Goal: Task Accomplishment & Management: Manage account settings

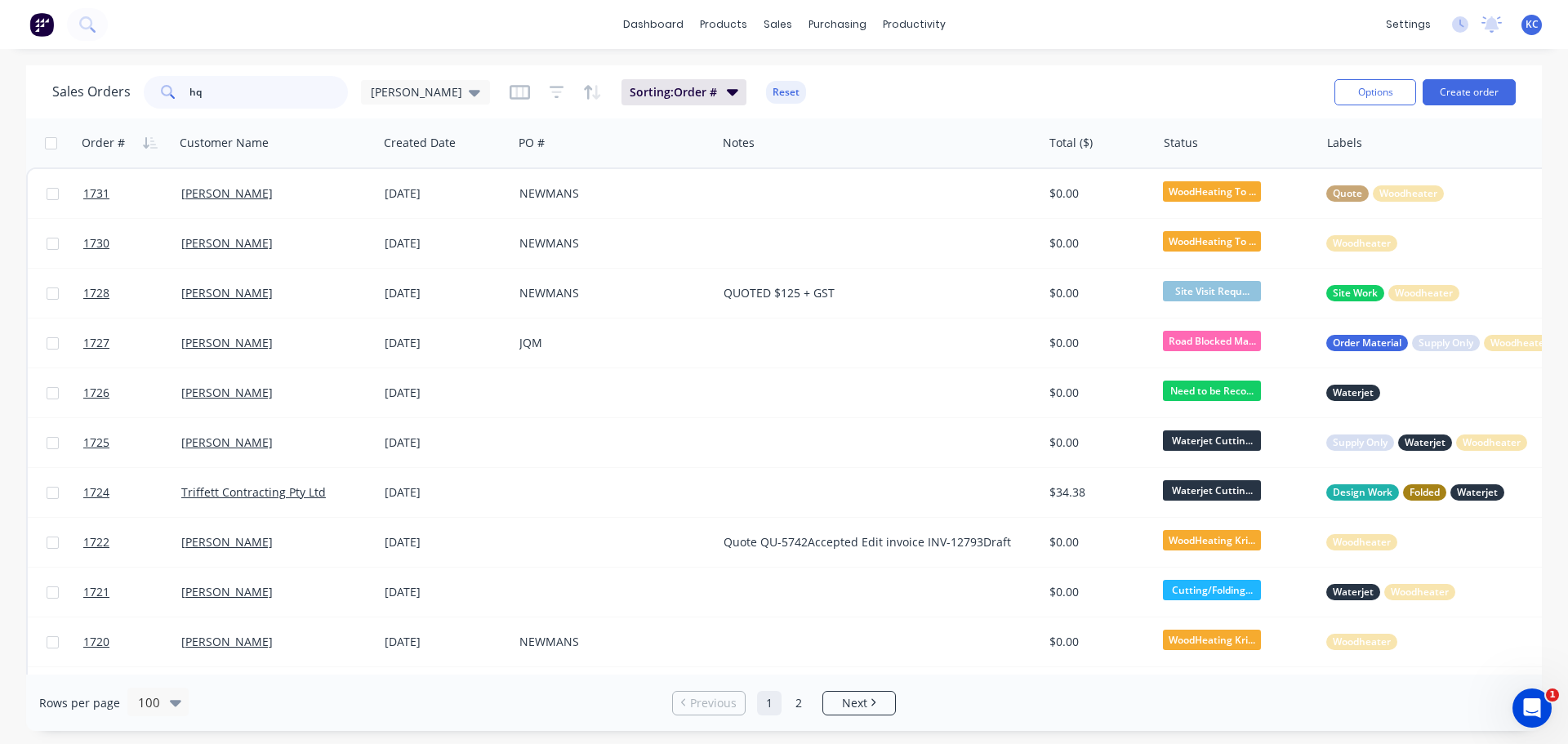
type input "h"
type input "a"
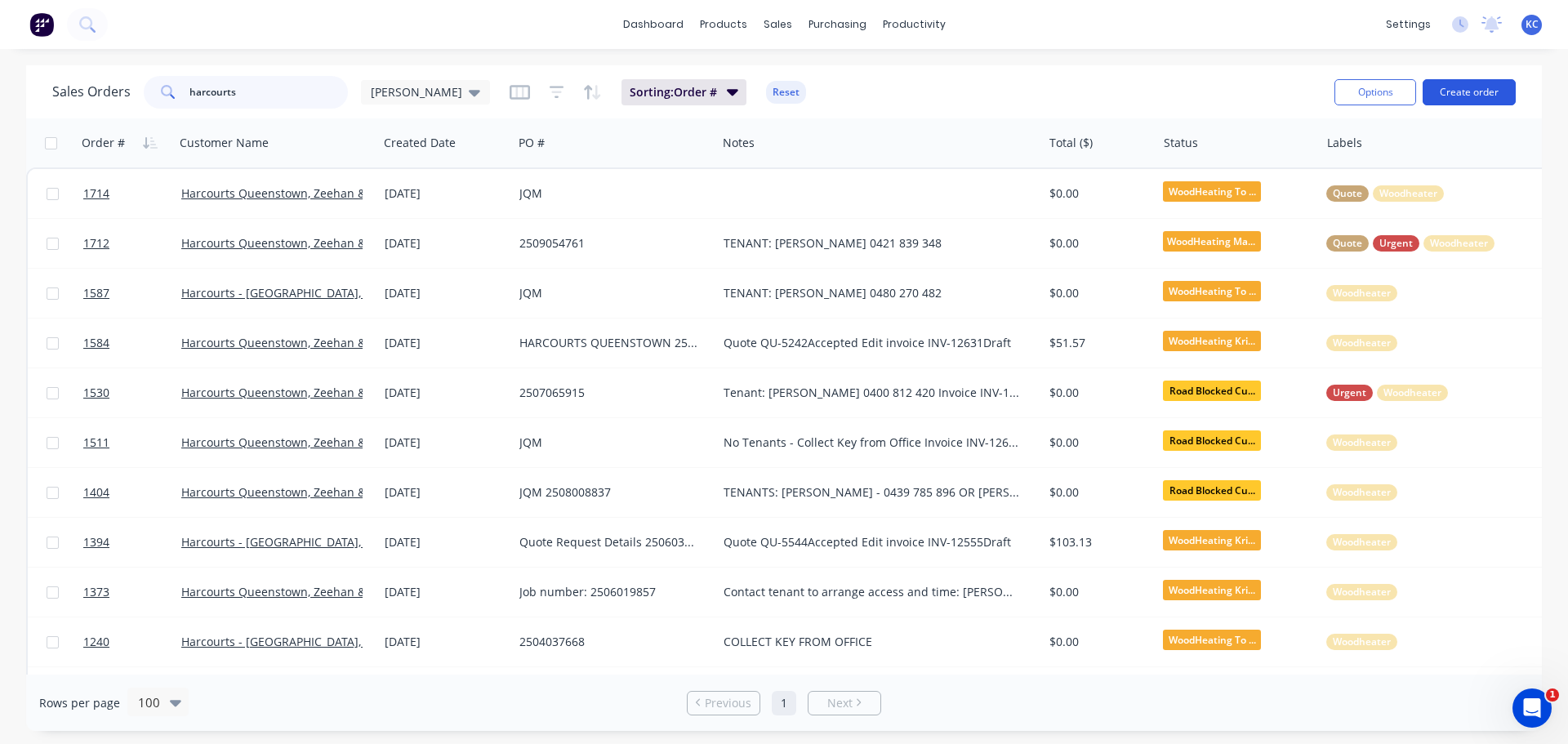
type input "harcourts"
click at [1455, 97] on button "Create order" at bounding box center [1469, 92] width 93 height 26
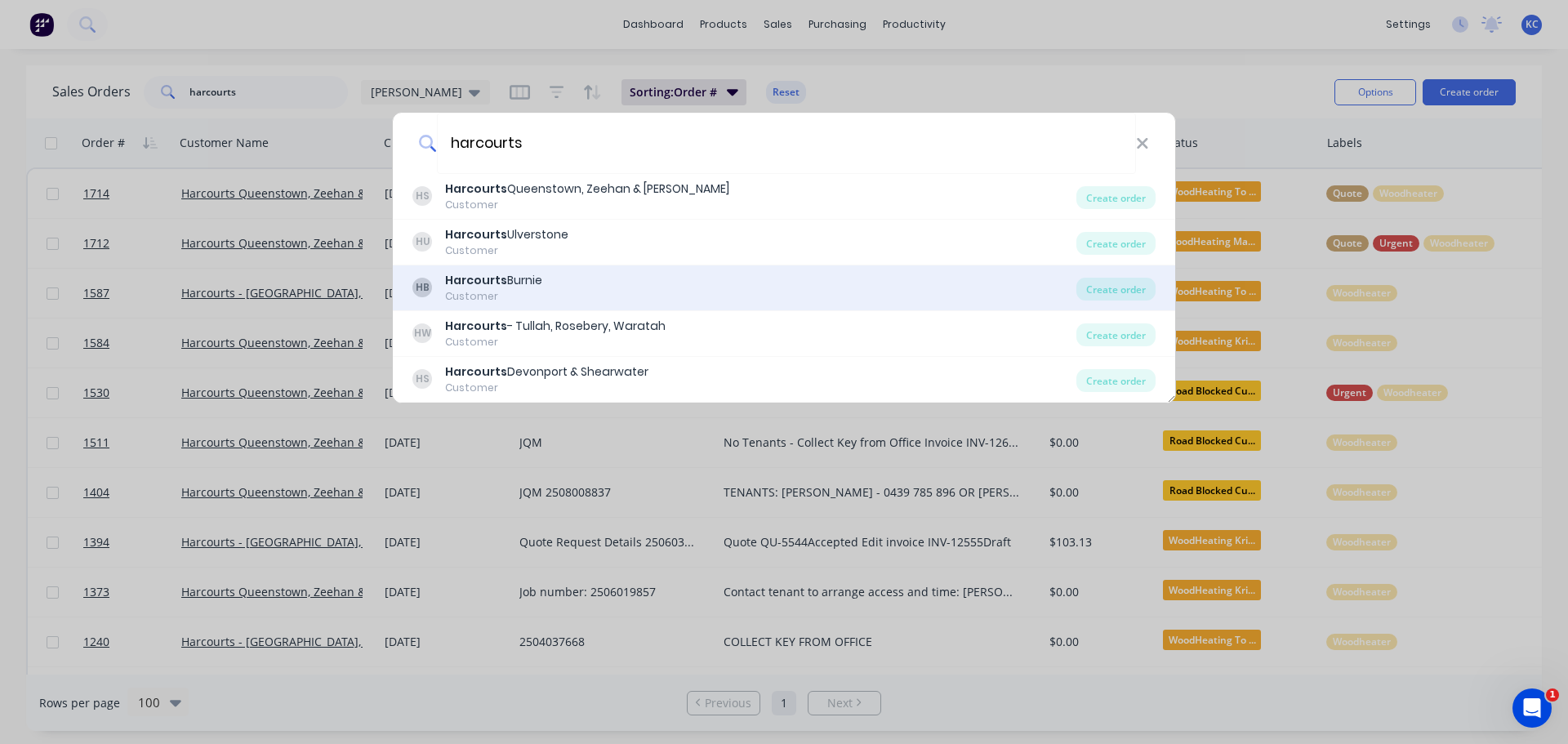
type input "harcourts"
click at [542, 290] on div "HB Harcourts Burnie Customer" at bounding box center [744, 287] width 664 height 32
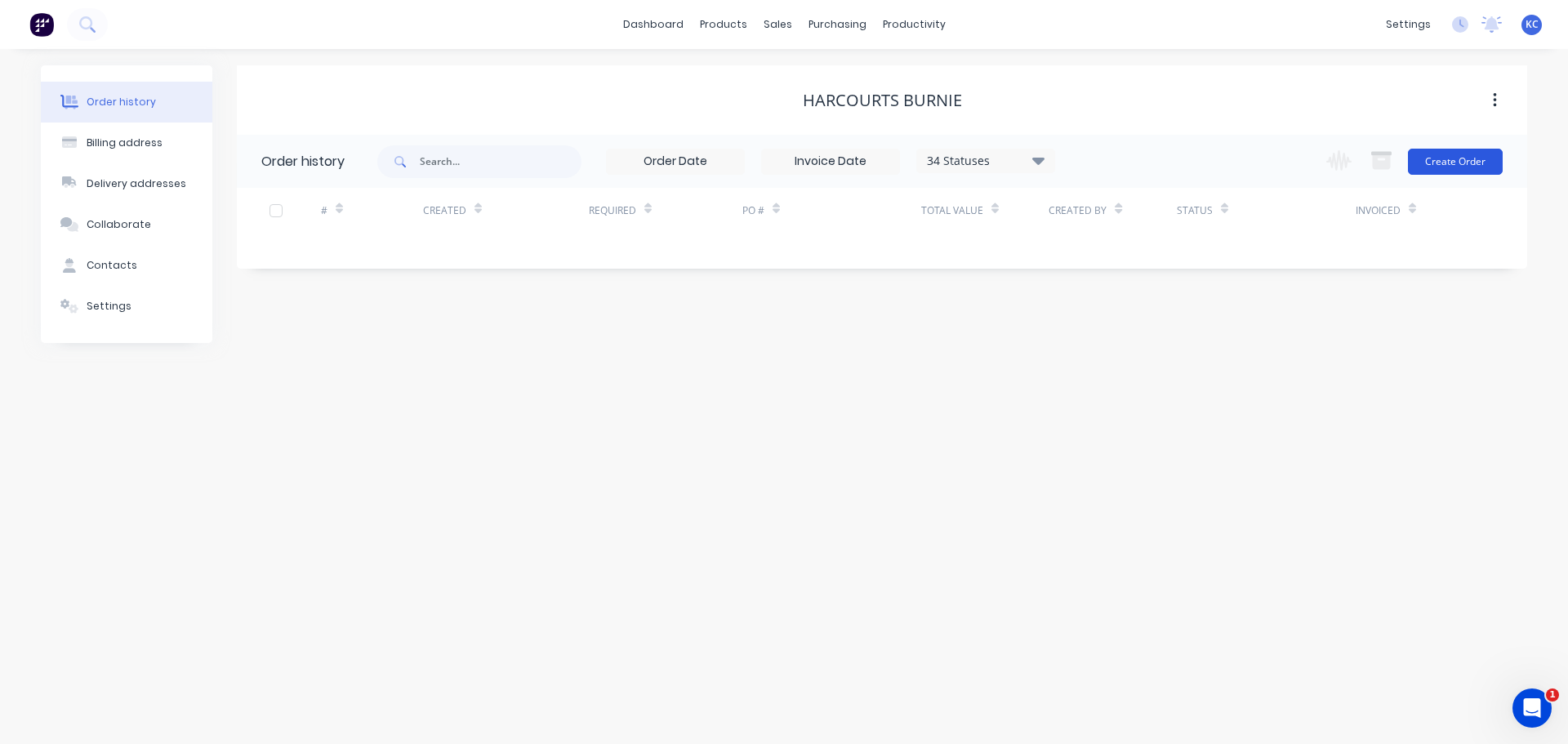
click at [1443, 150] on button "Create Order" at bounding box center [1455, 161] width 95 height 26
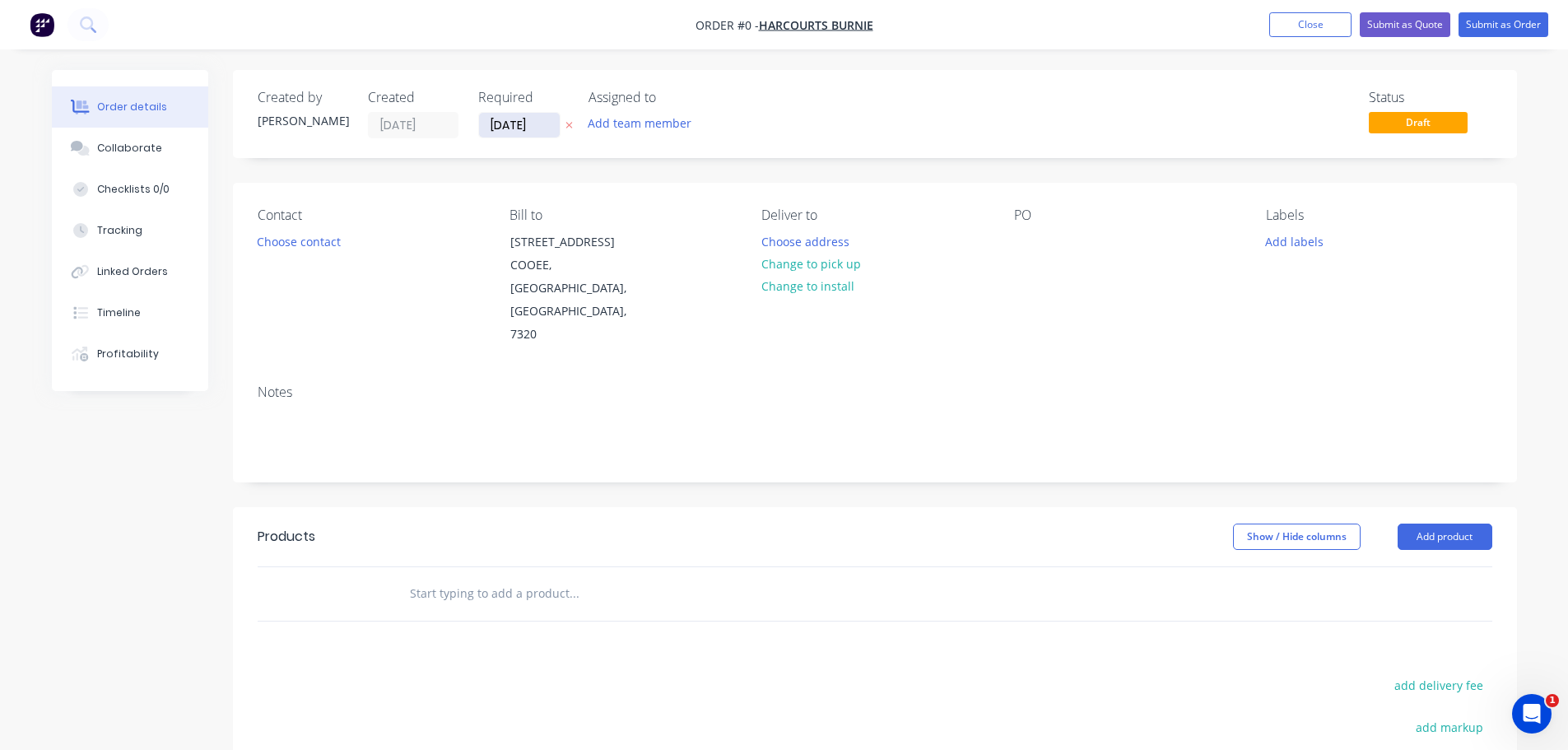
click at [537, 121] on input "[DATE]" at bounding box center [520, 125] width 81 height 25
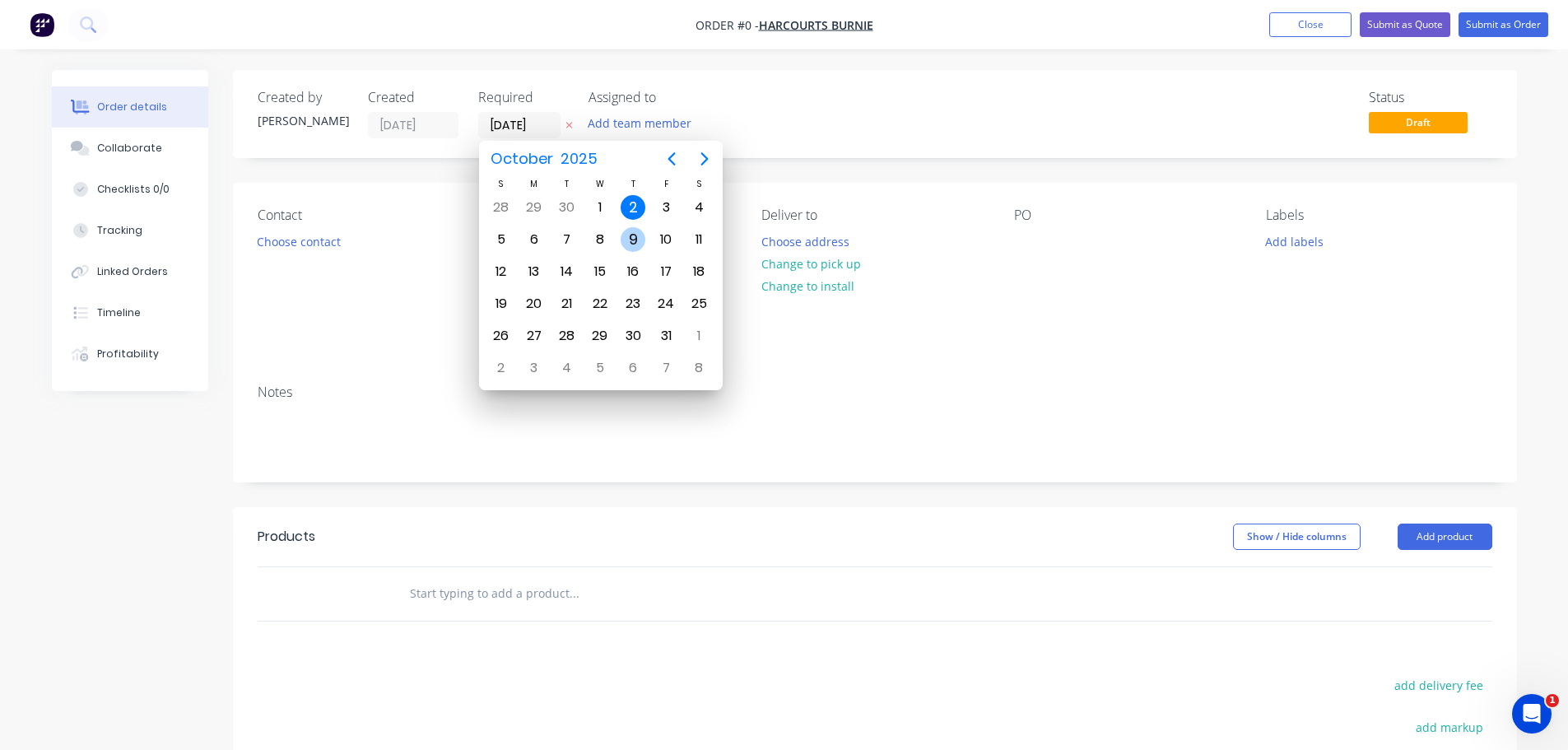
click at [635, 239] on div "9" at bounding box center [634, 240] width 25 height 25
type input "[DATE]"
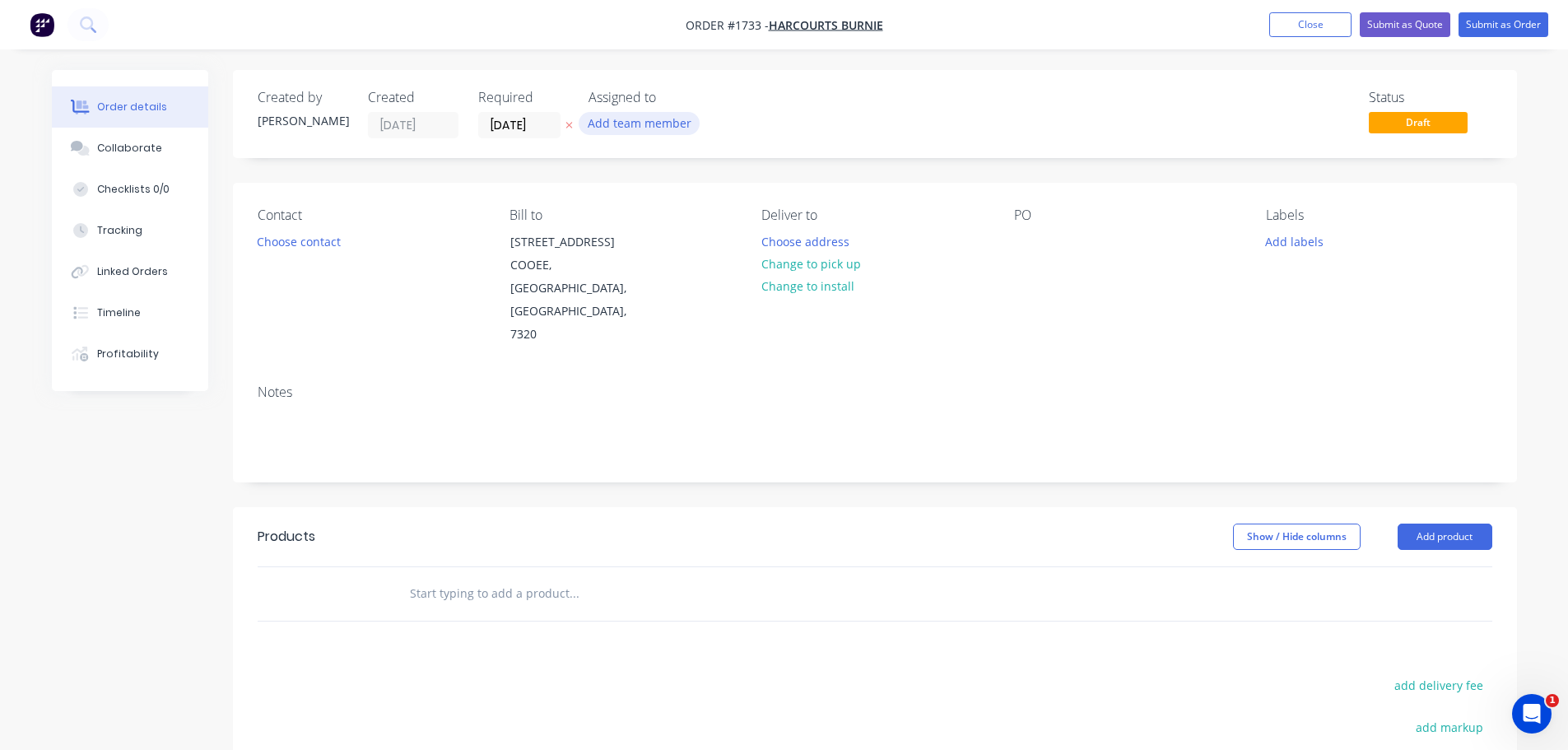
click at [612, 124] on button "Add team member" at bounding box center [638, 122] width 121 height 22
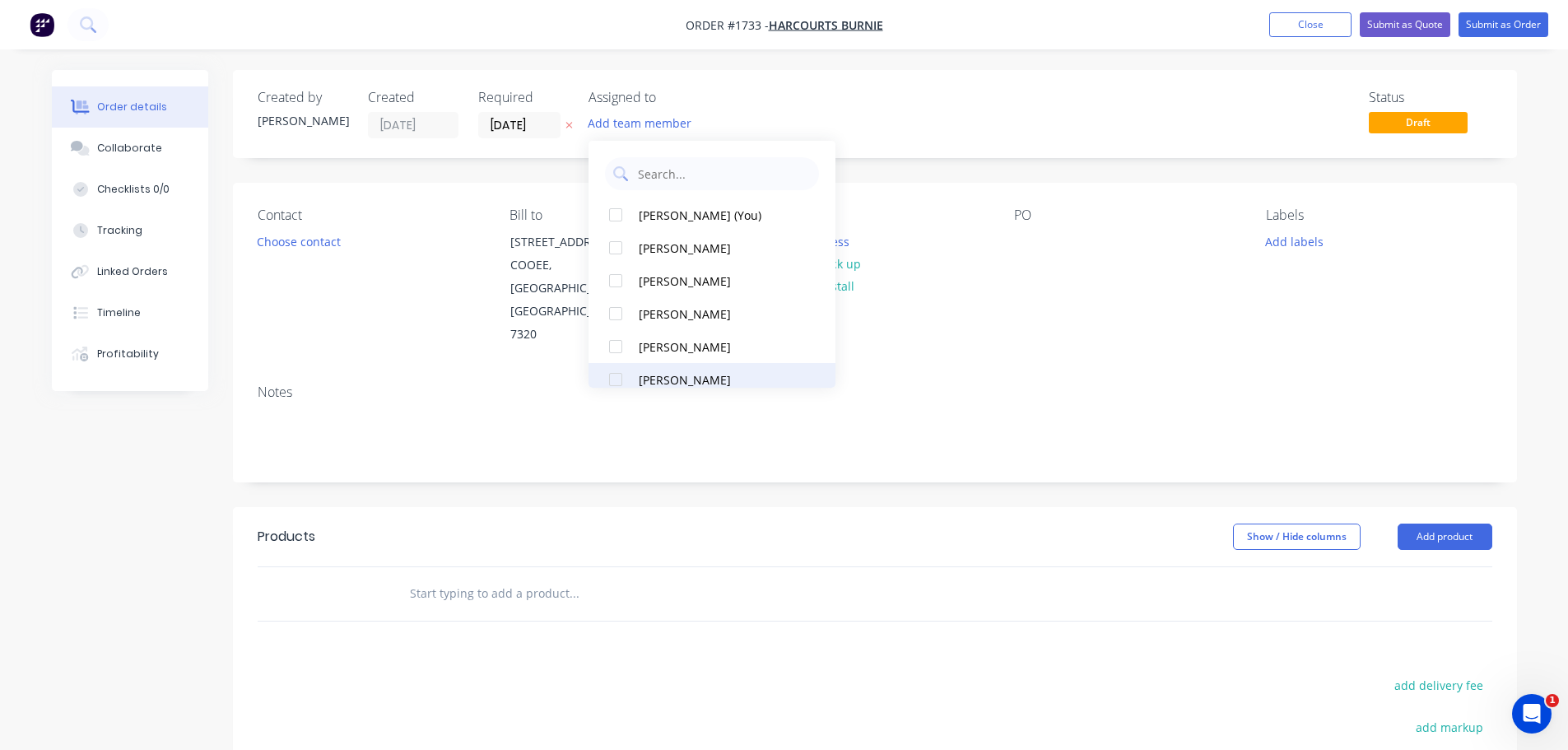
click at [618, 379] on div at bounding box center [615, 379] width 33 height 33
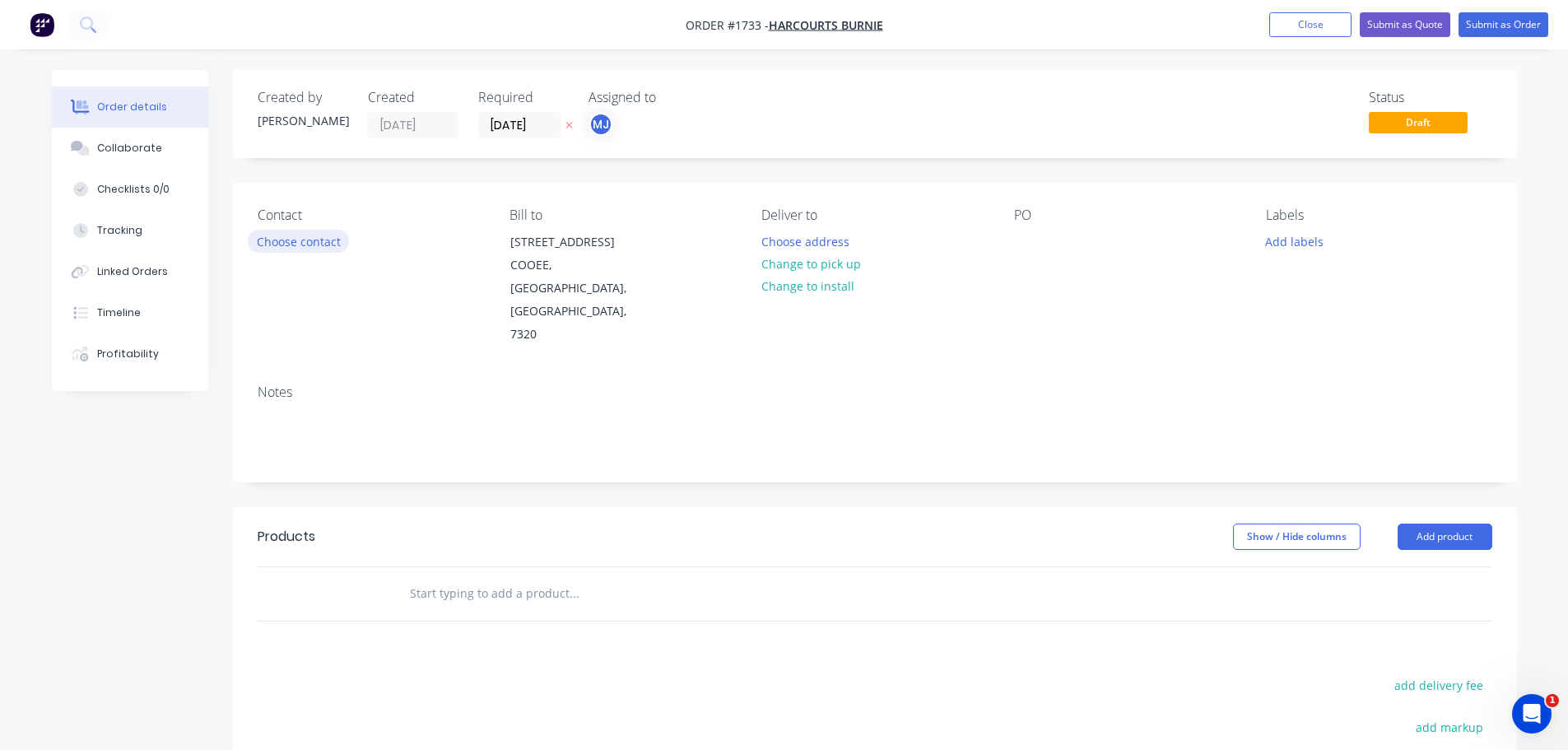
click at [331, 241] on button "Choose contact" at bounding box center [298, 240] width 101 height 22
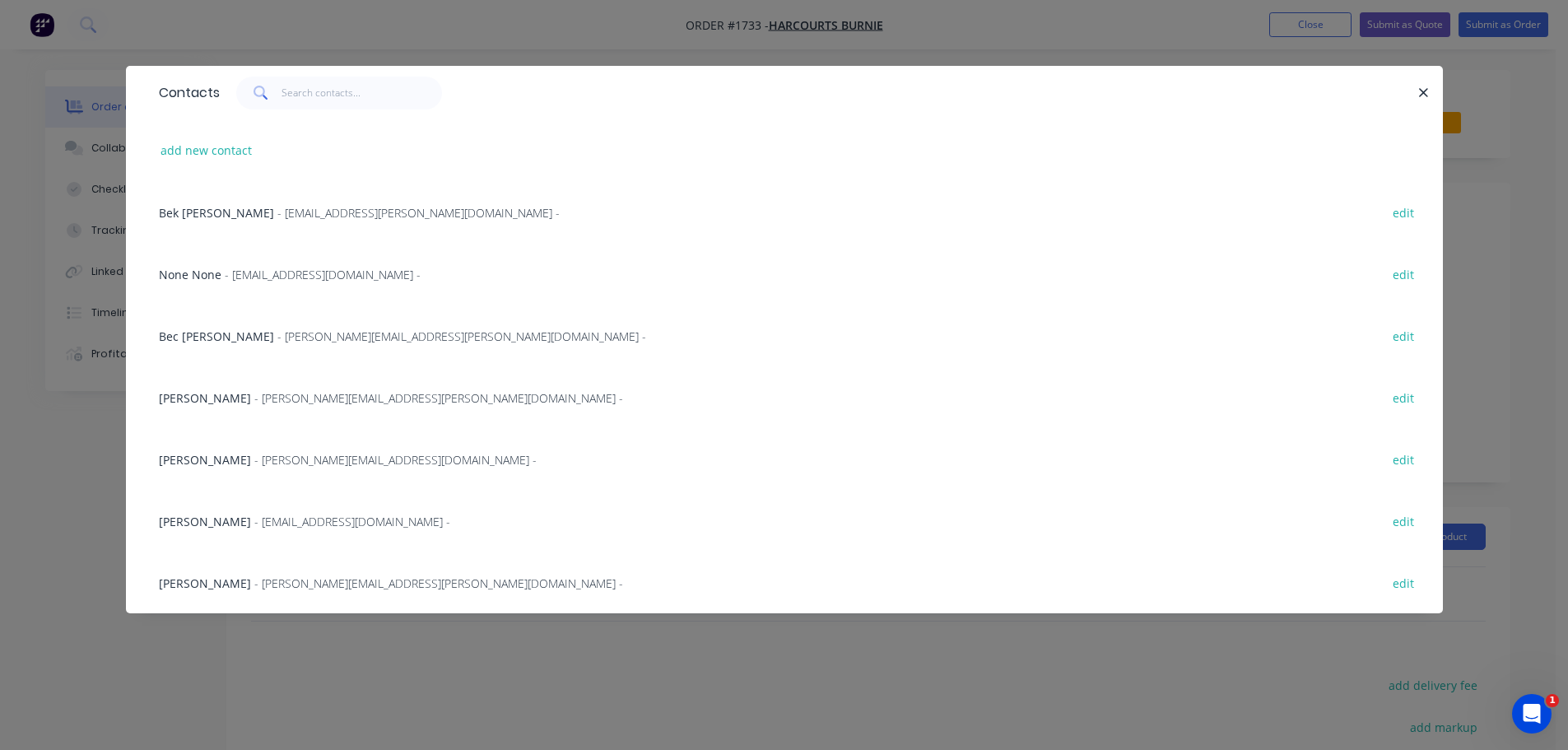
click at [331, 331] on span "- [PERSON_NAME][EMAIL_ADDRESS][PERSON_NAME][DOMAIN_NAME] -" at bounding box center [462, 336] width 368 height 15
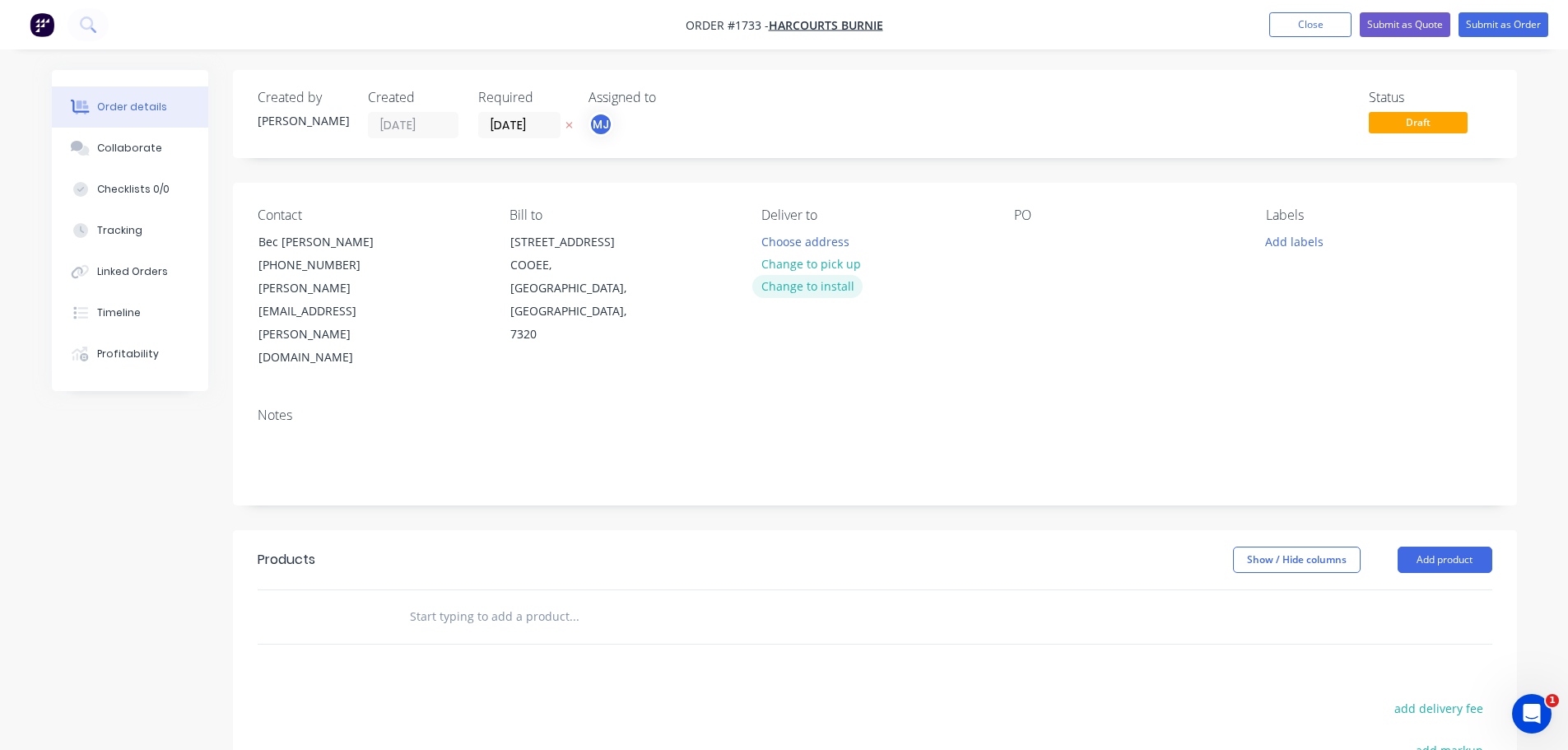
click at [815, 292] on button "Change to install" at bounding box center [807, 285] width 110 height 22
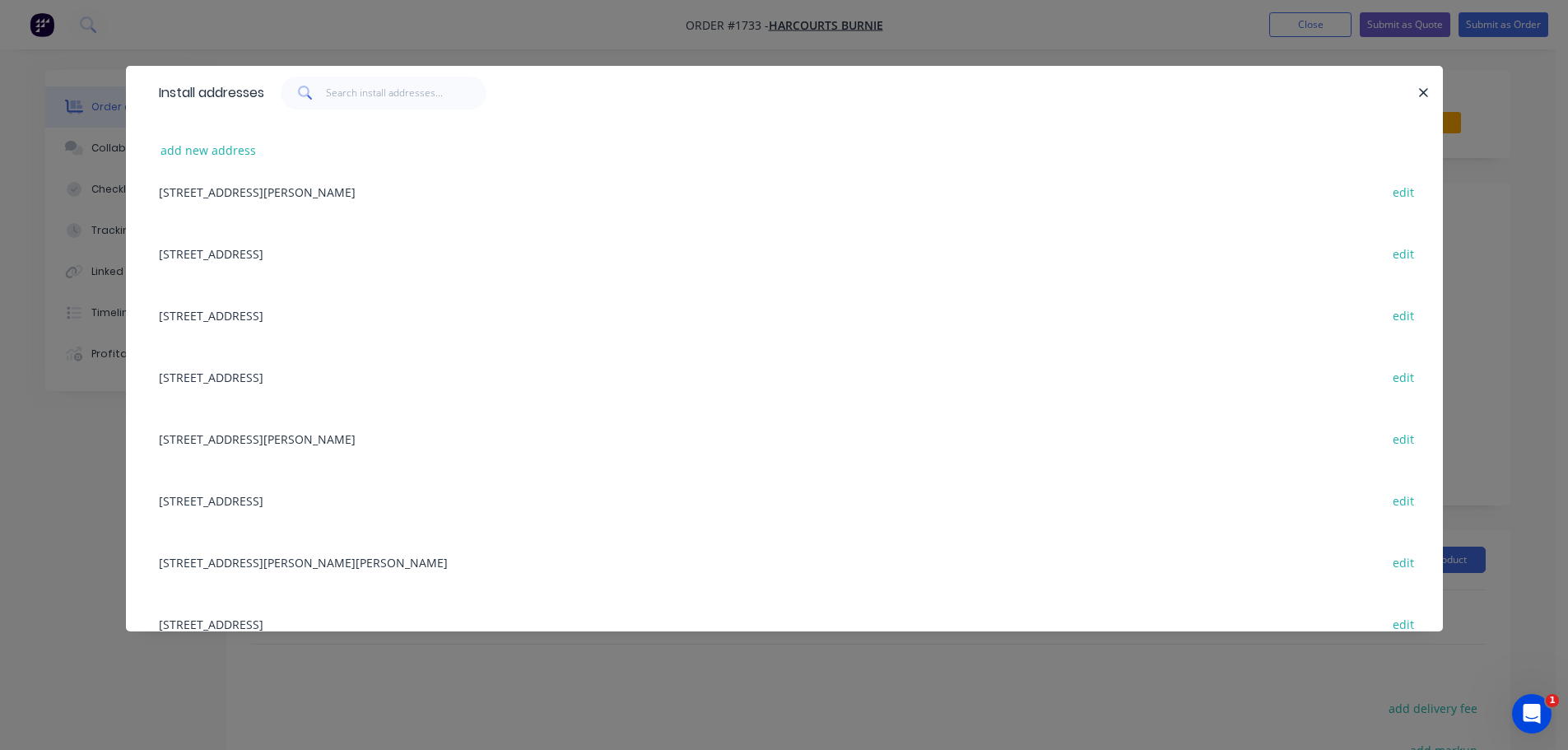
scroll to position [165, 0]
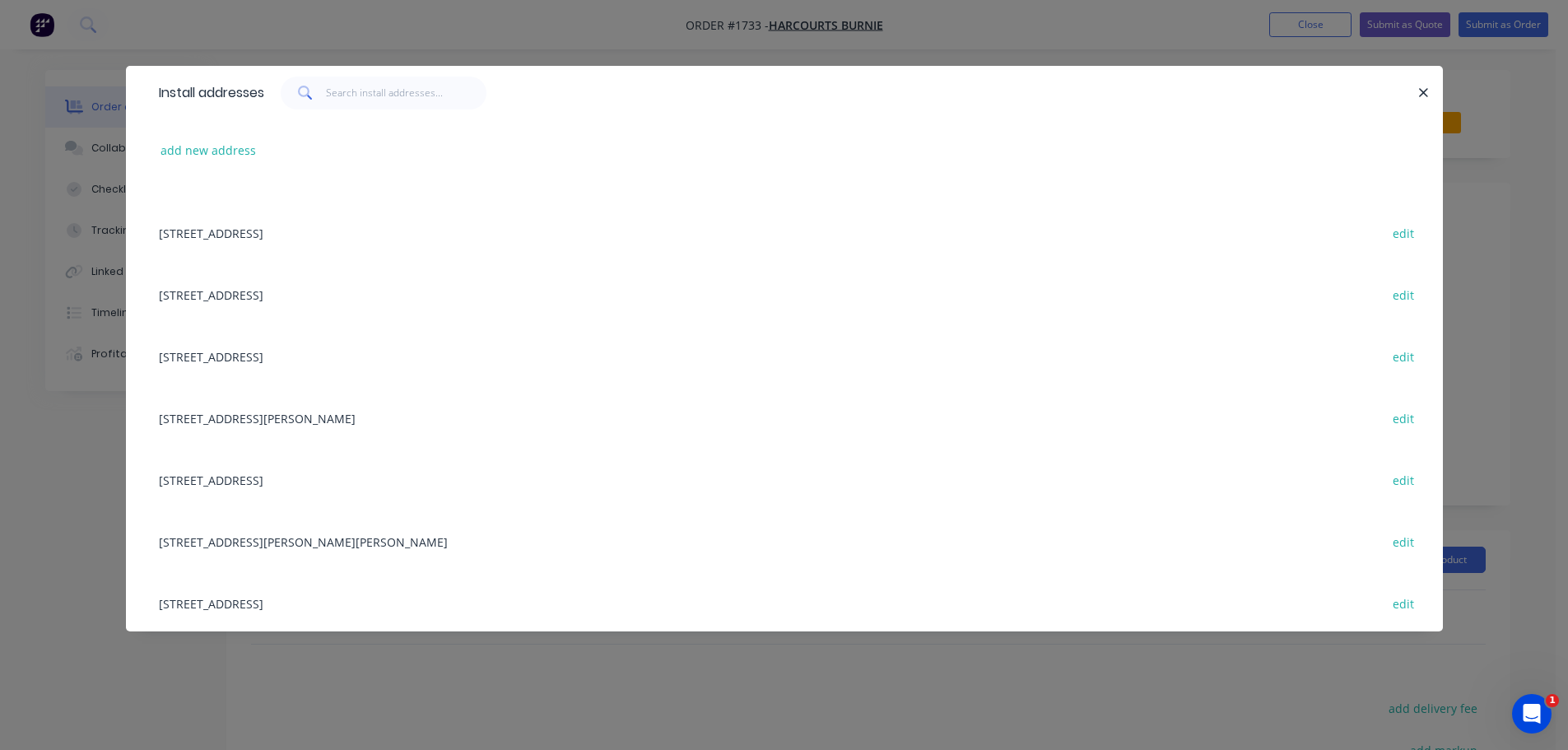
click at [391, 543] on div "[STREET_ADDRESS][PERSON_NAME][PERSON_NAME] edit" at bounding box center [784, 541] width 1268 height 62
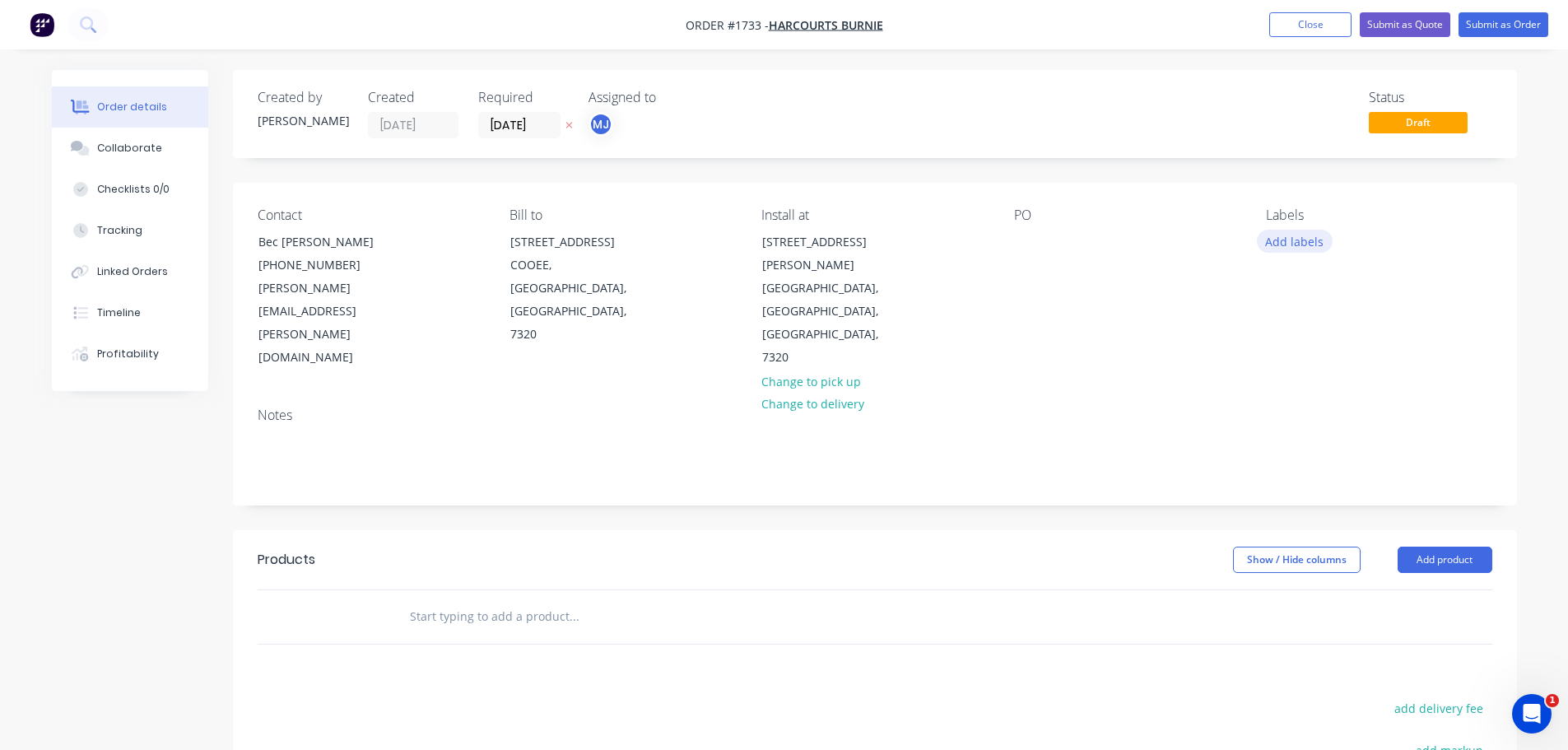
click at [1301, 248] on button "Add labels" at bounding box center [1295, 240] width 76 height 22
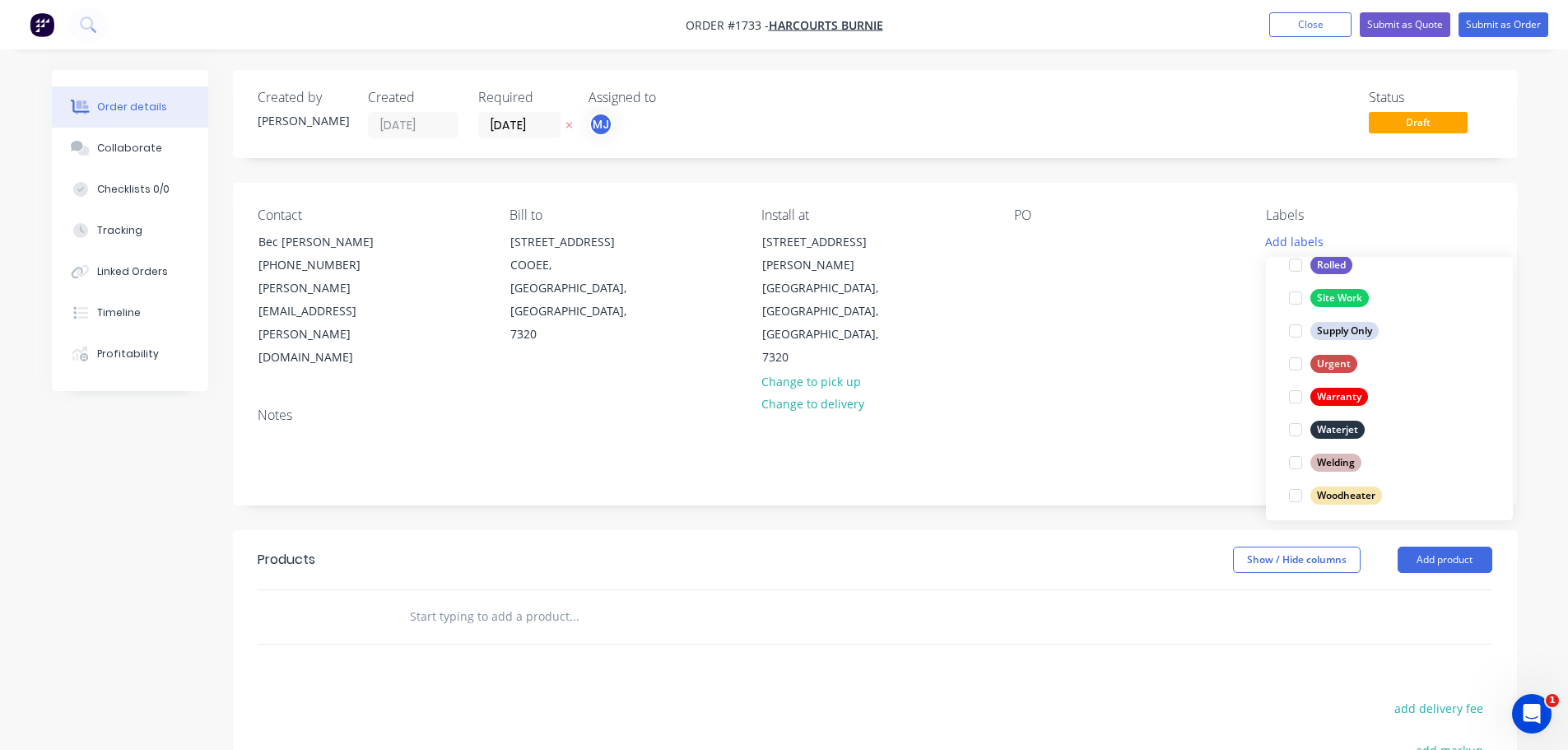
scroll to position [790, 0]
click at [1291, 491] on div at bounding box center [1296, 487] width 33 height 33
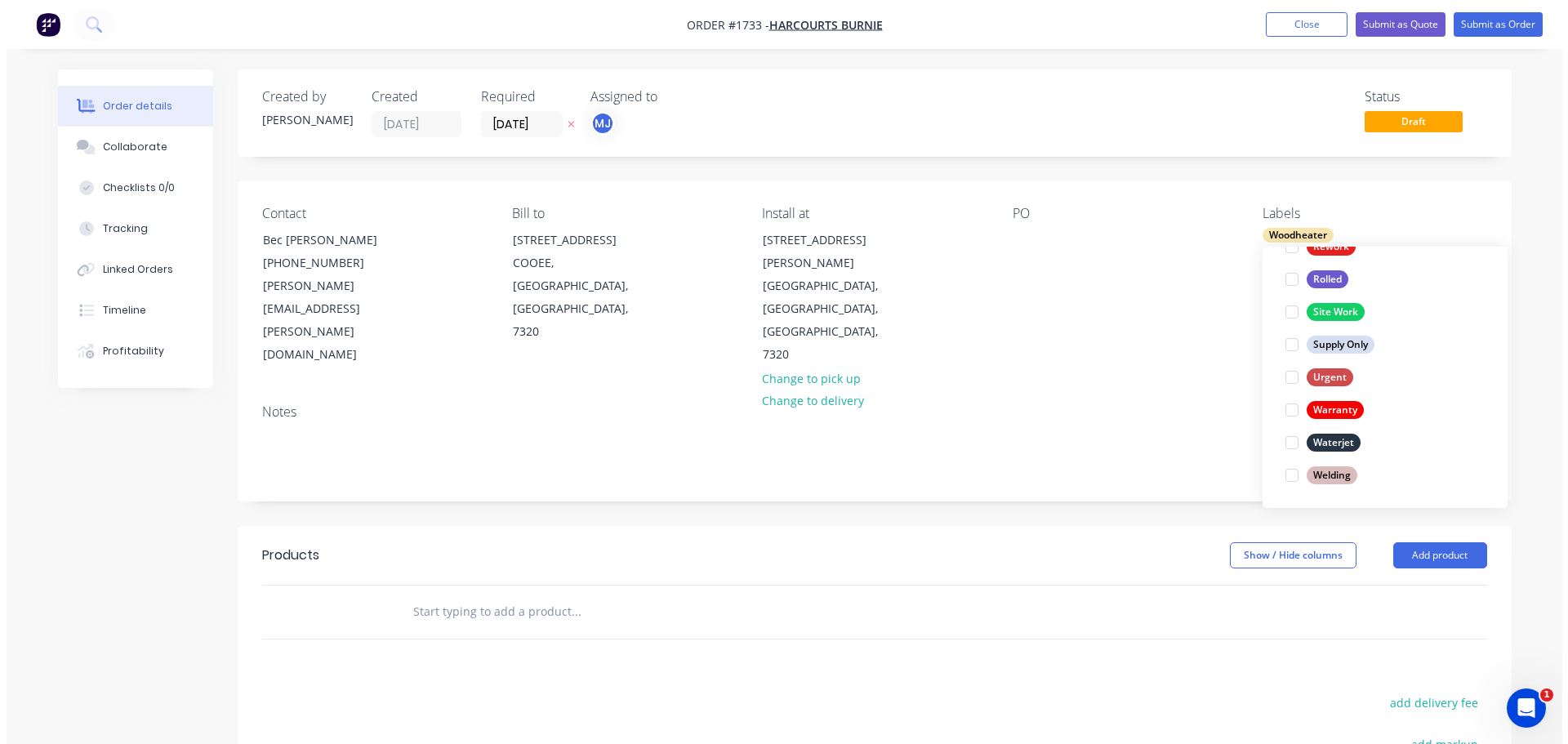
scroll to position [0, 0]
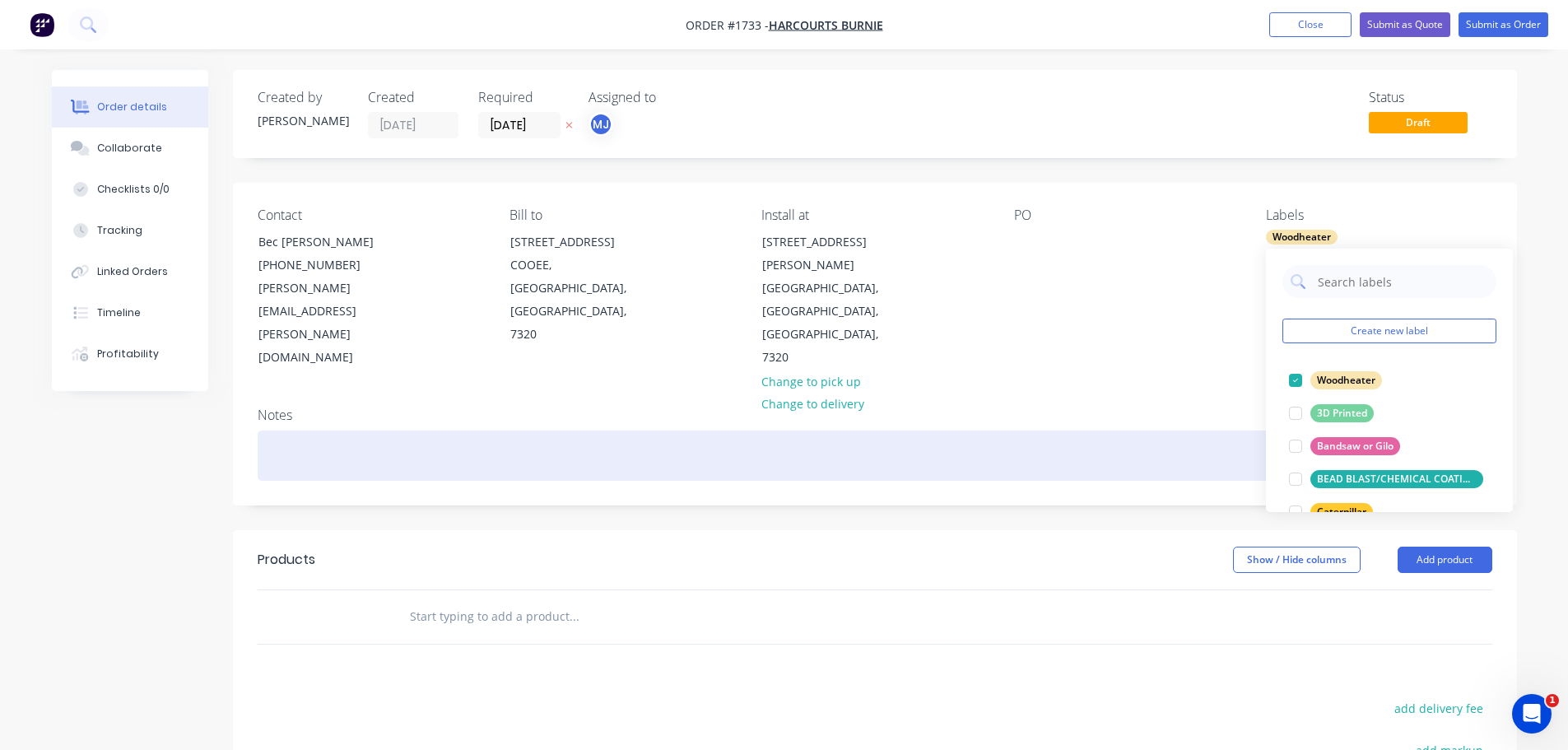
click at [1101, 430] on div at bounding box center [875, 455] width 1234 height 50
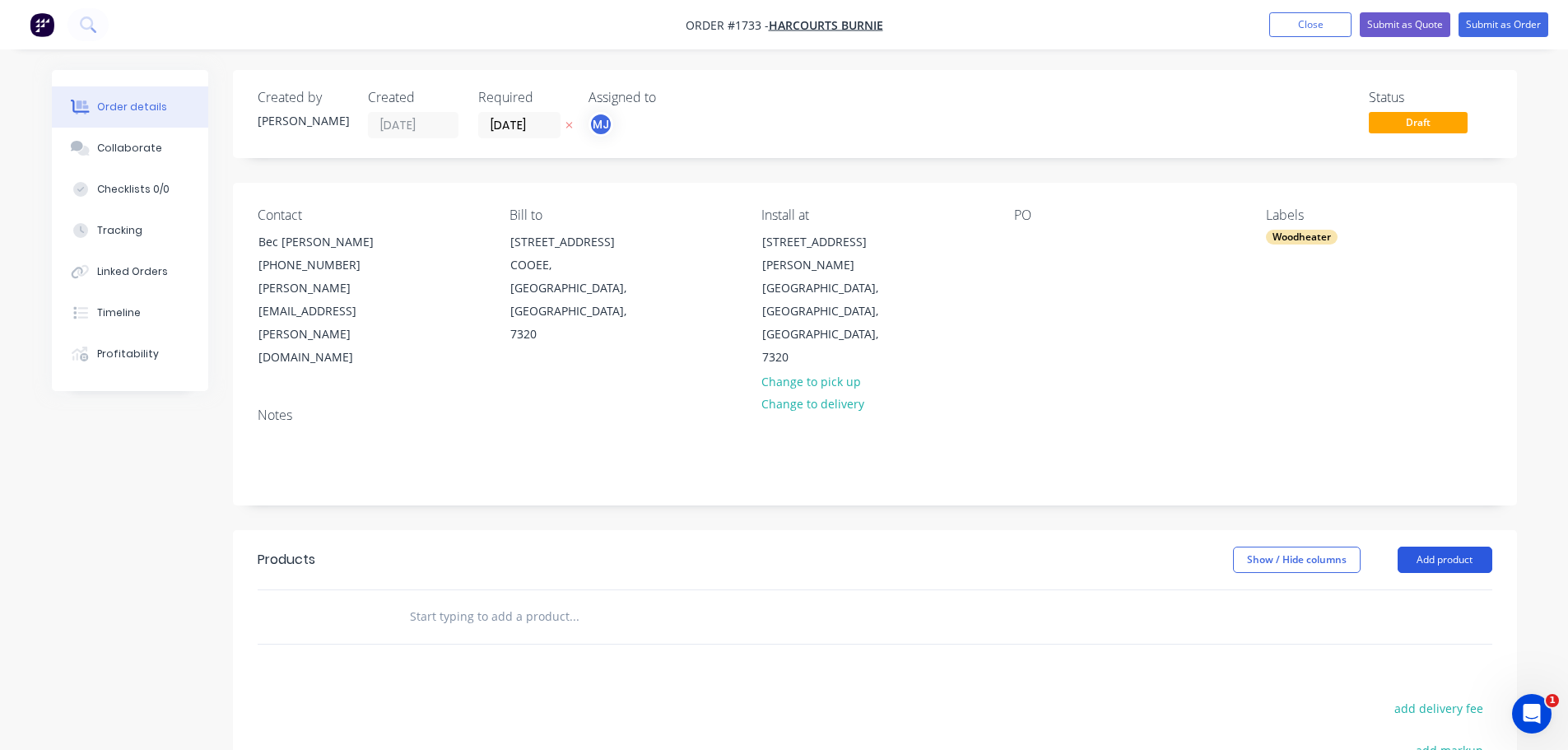
click at [1451, 547] on button "Add product" at bounding box center [1446, 559] width 95 height 26
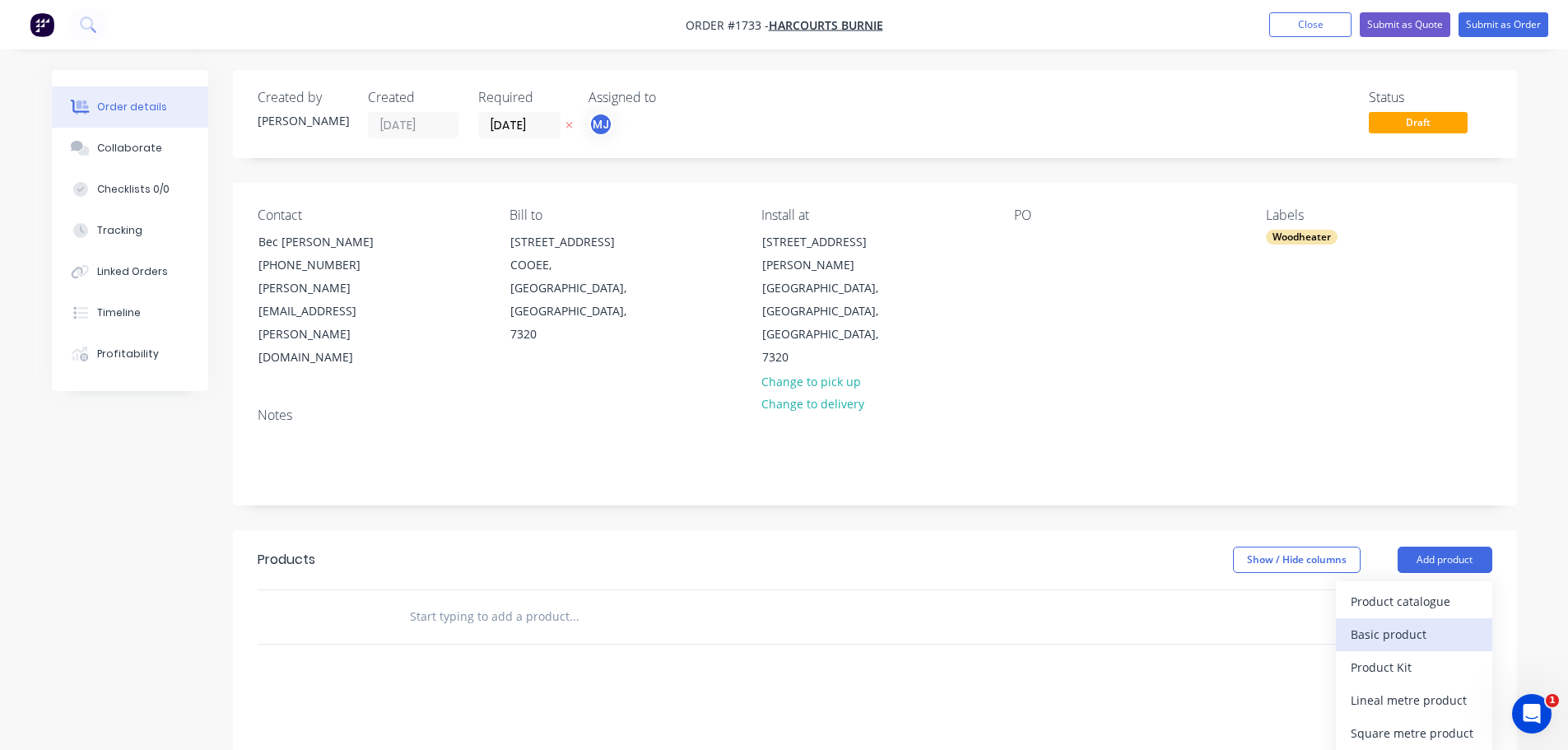
click at [1427, 622] on div "Basic product" at bounding box center [1414, 633] width 126 height 24
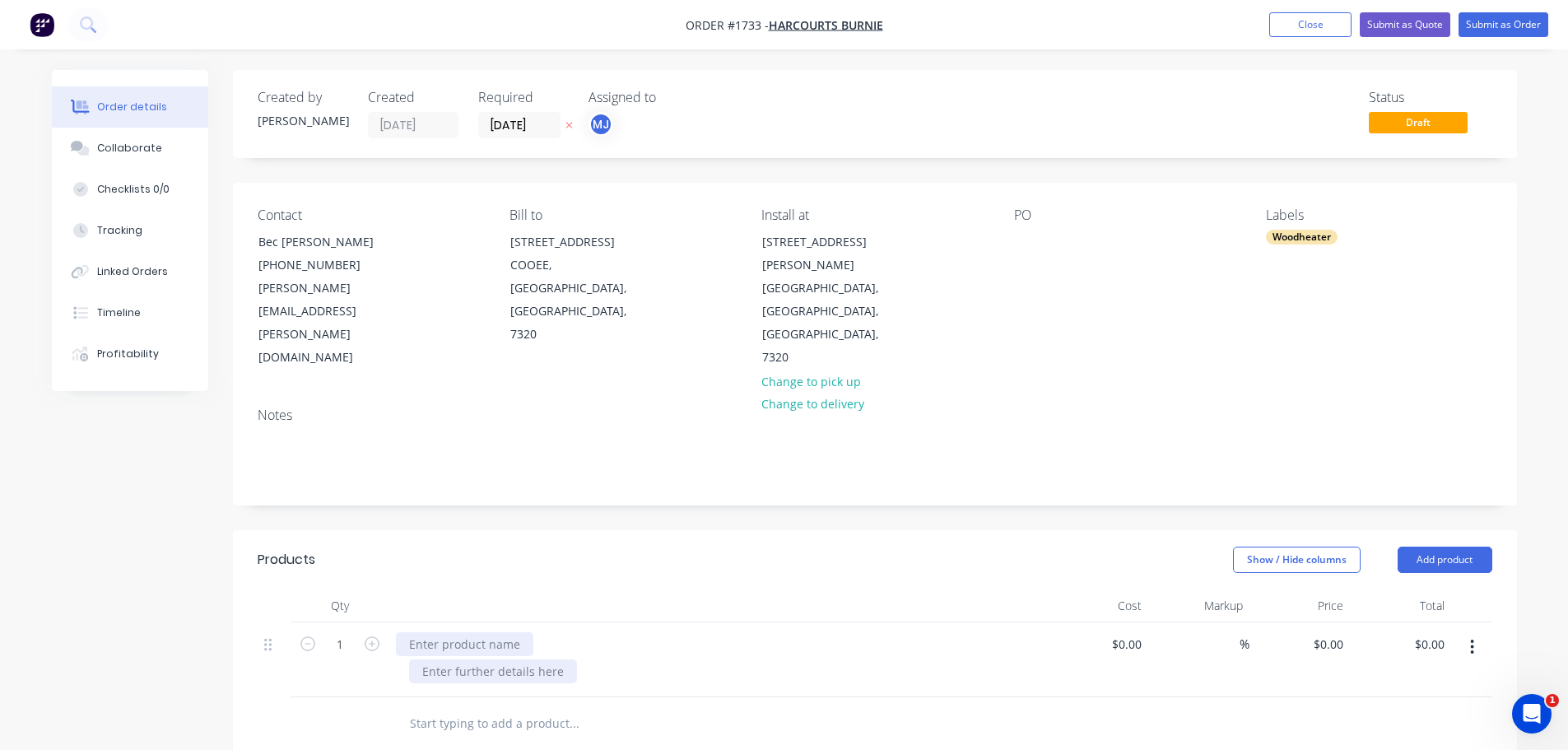
click at [479, 632] on div at bounding box center [465, 644] width 138 height 24
click at [405, 632] on div at bounding box center [465, 644] width 138 height 24
click at [1448, 547] on button "Add product" at bounding box center [1446, 559] width 95 height 26
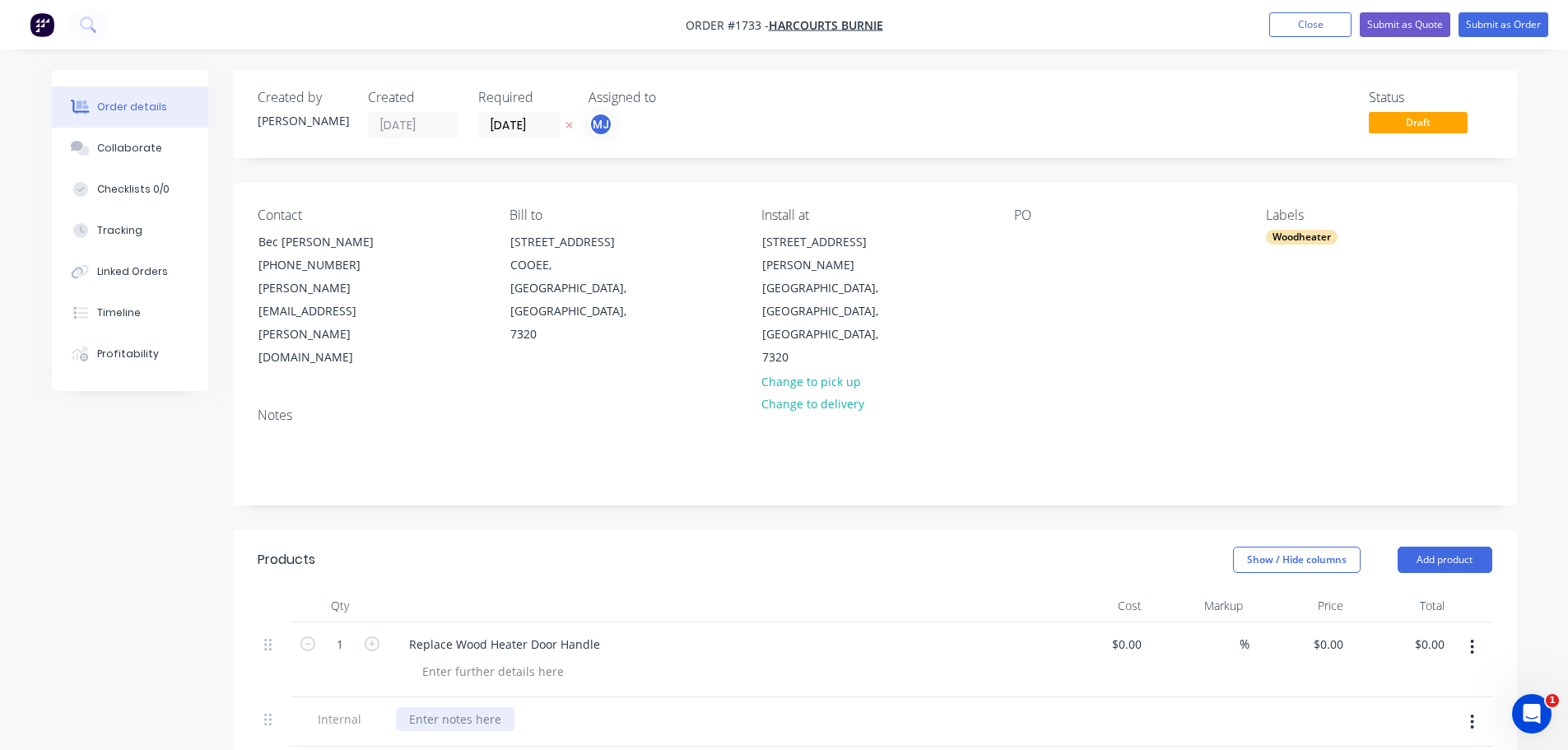
click at [416, 707] on div at bounding box center [455, 718] width 119 height 24
click at [1518, 22] on button "Submit as Order" at bounding box center [1503, 25] width 90 height 25
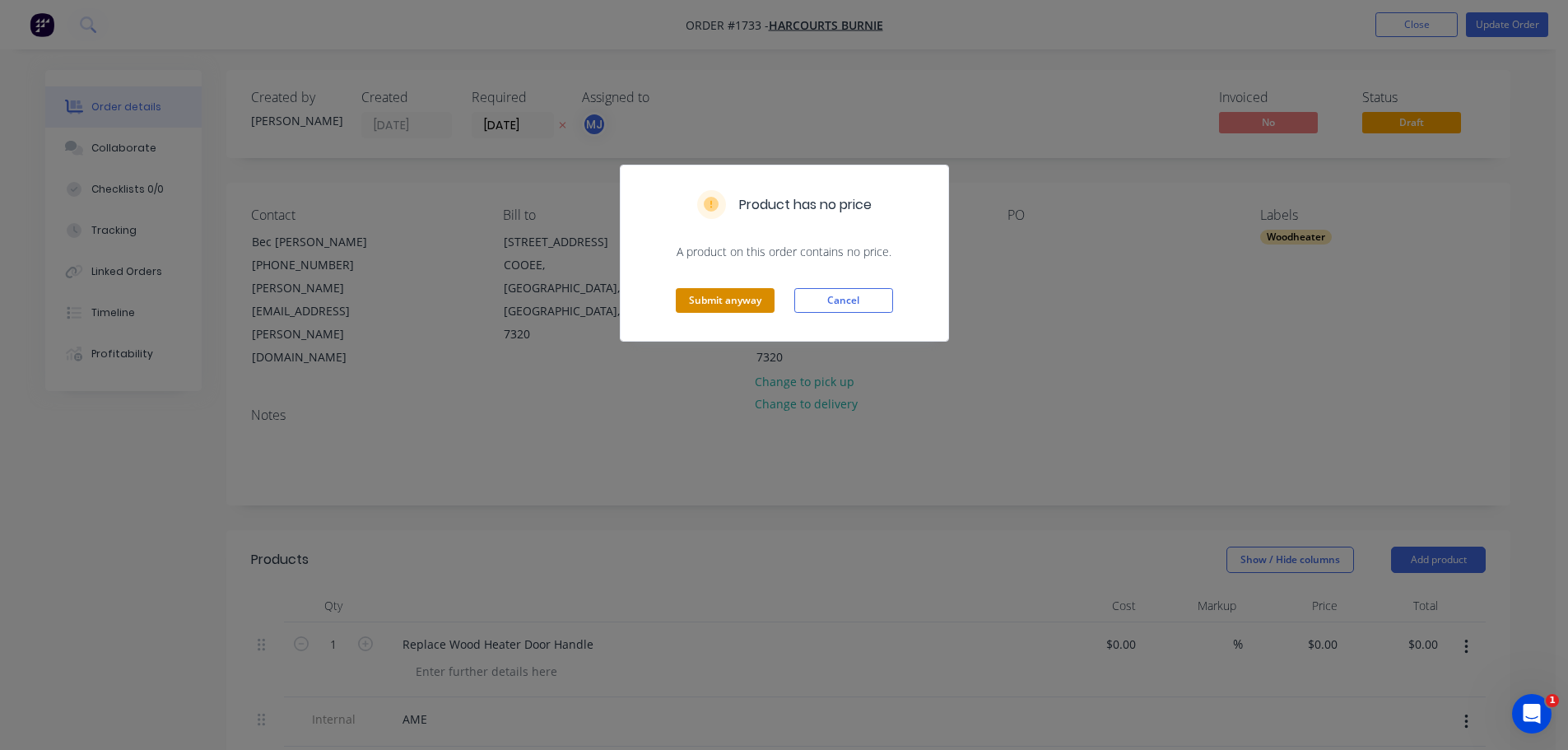
click at [729, 307] on button "Submit anyway" at bounding box center [725, 301] width 98 height 25
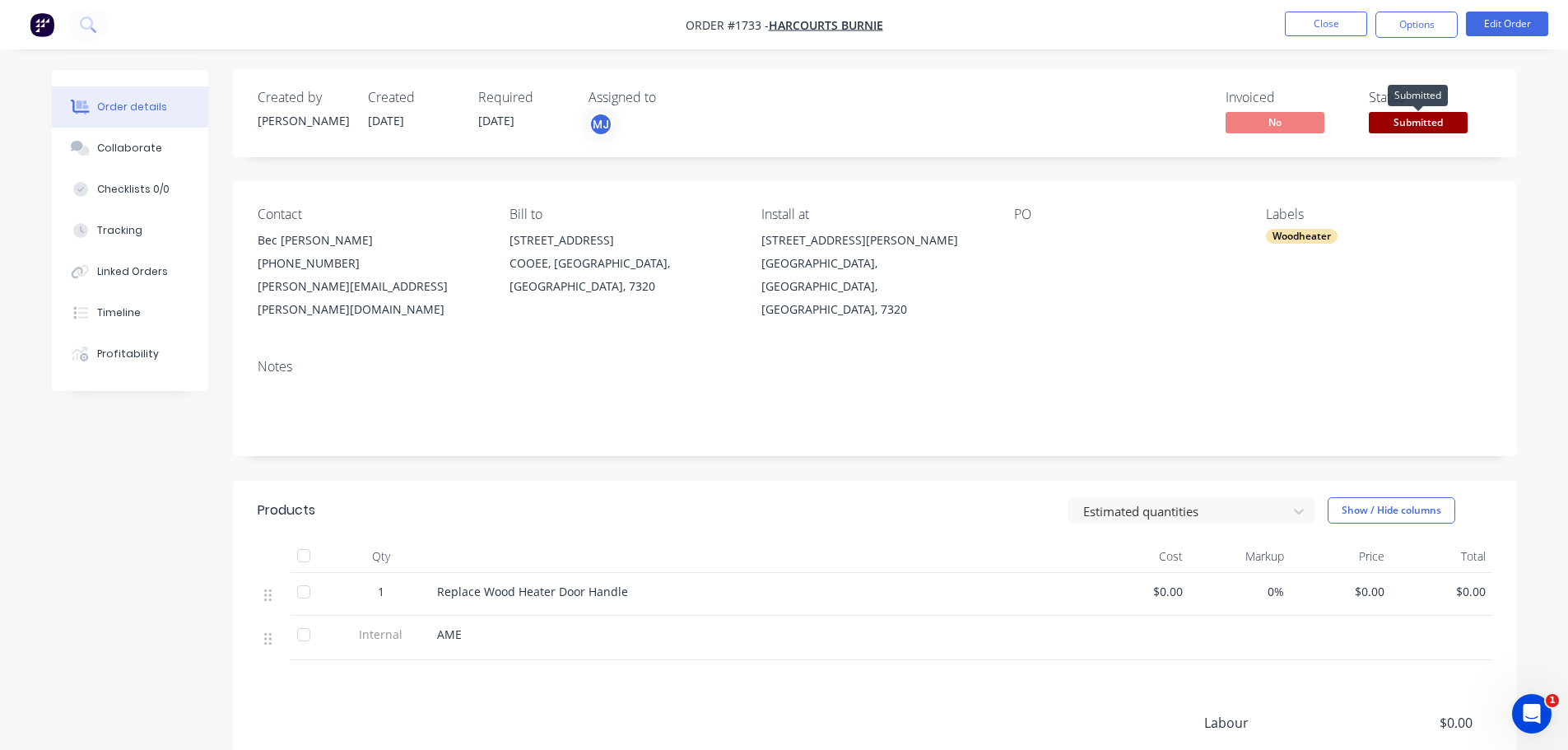
click at [1432, 131] on span "Submitted" at bounding box center [1419, 121] width 98 height 20
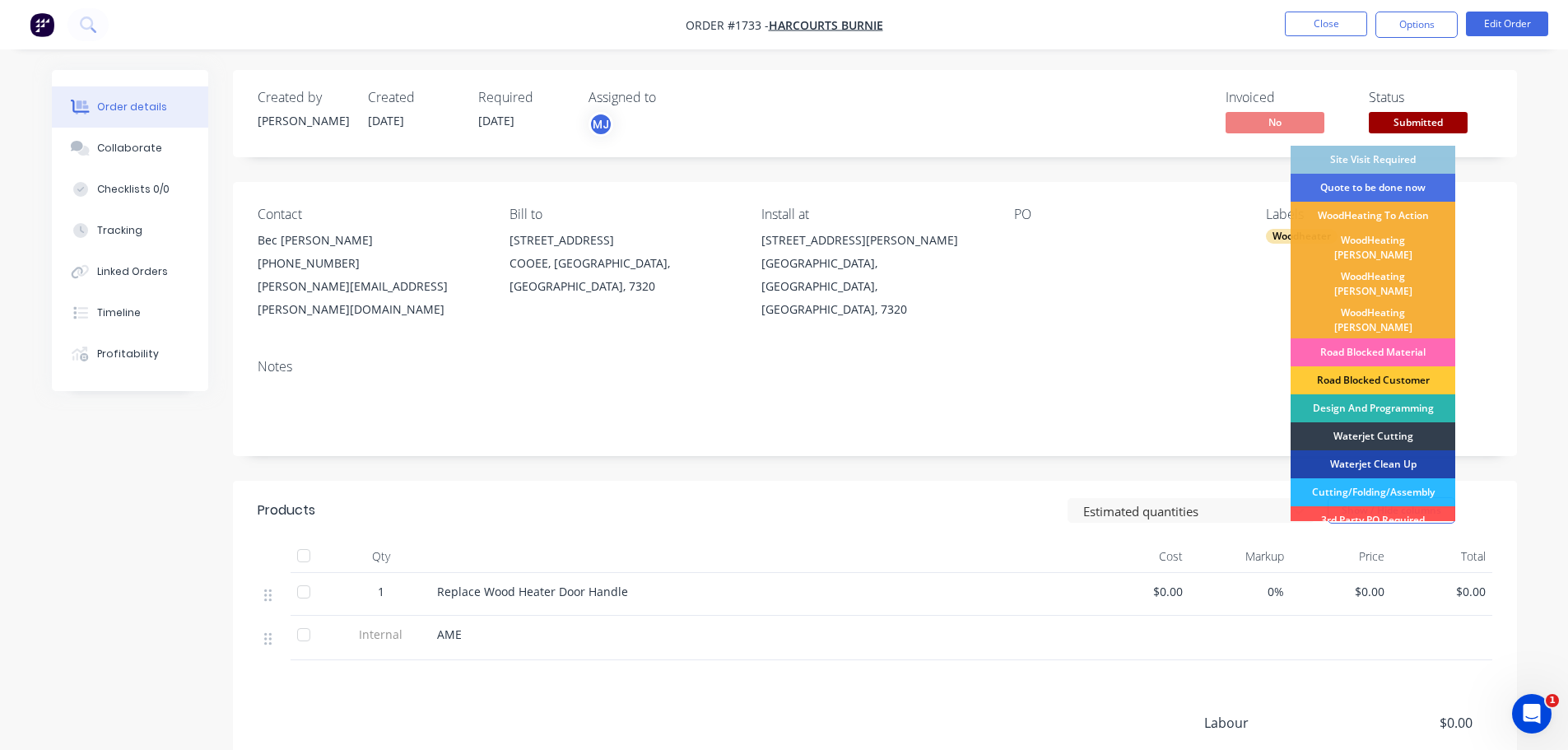
click at [1400, 338] on div "Road Blocked Material" at bounding box center [1373, 352] width 165 height 28
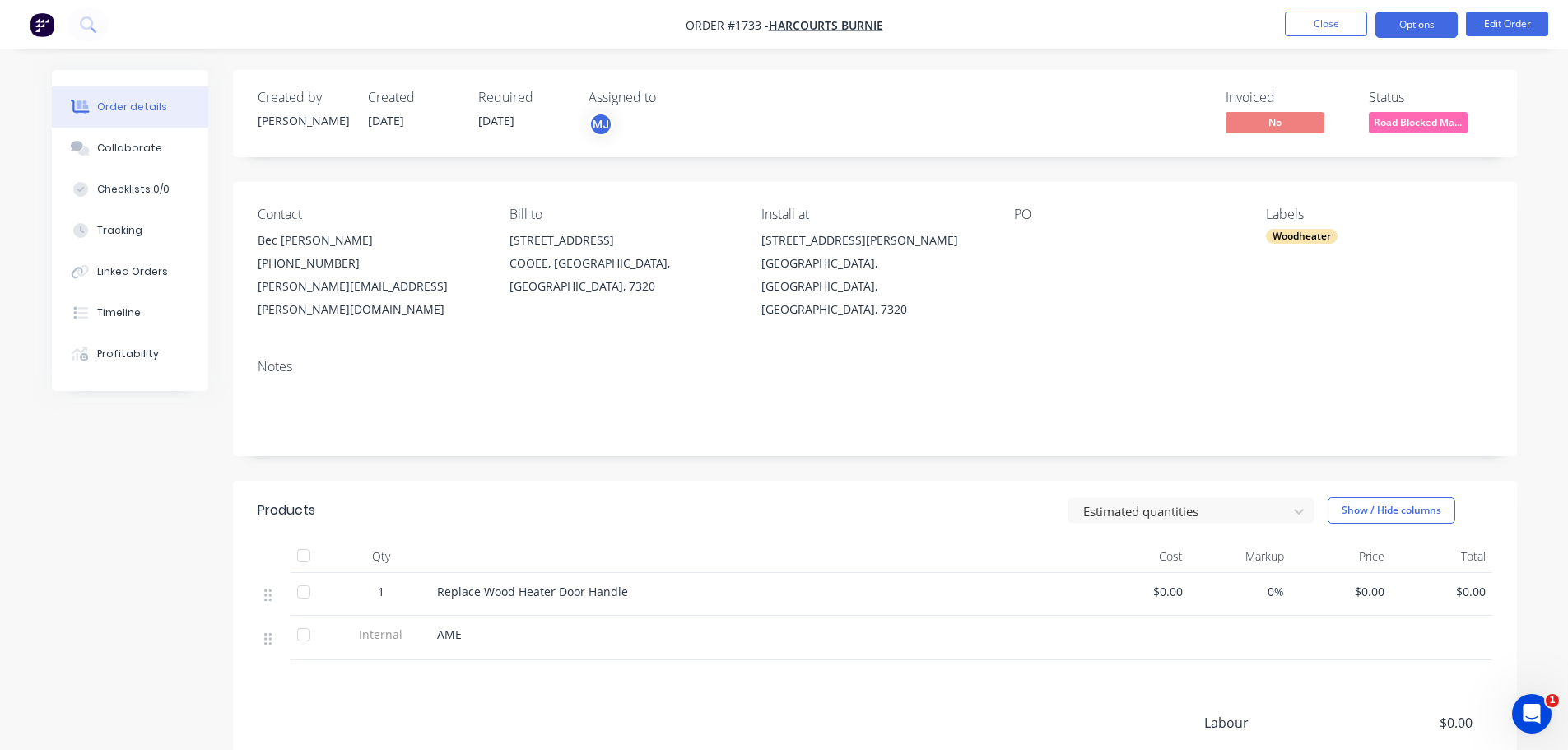
click at [1428, 33] on button "Options" at bounding box center [1416, 24] width 82 height 26
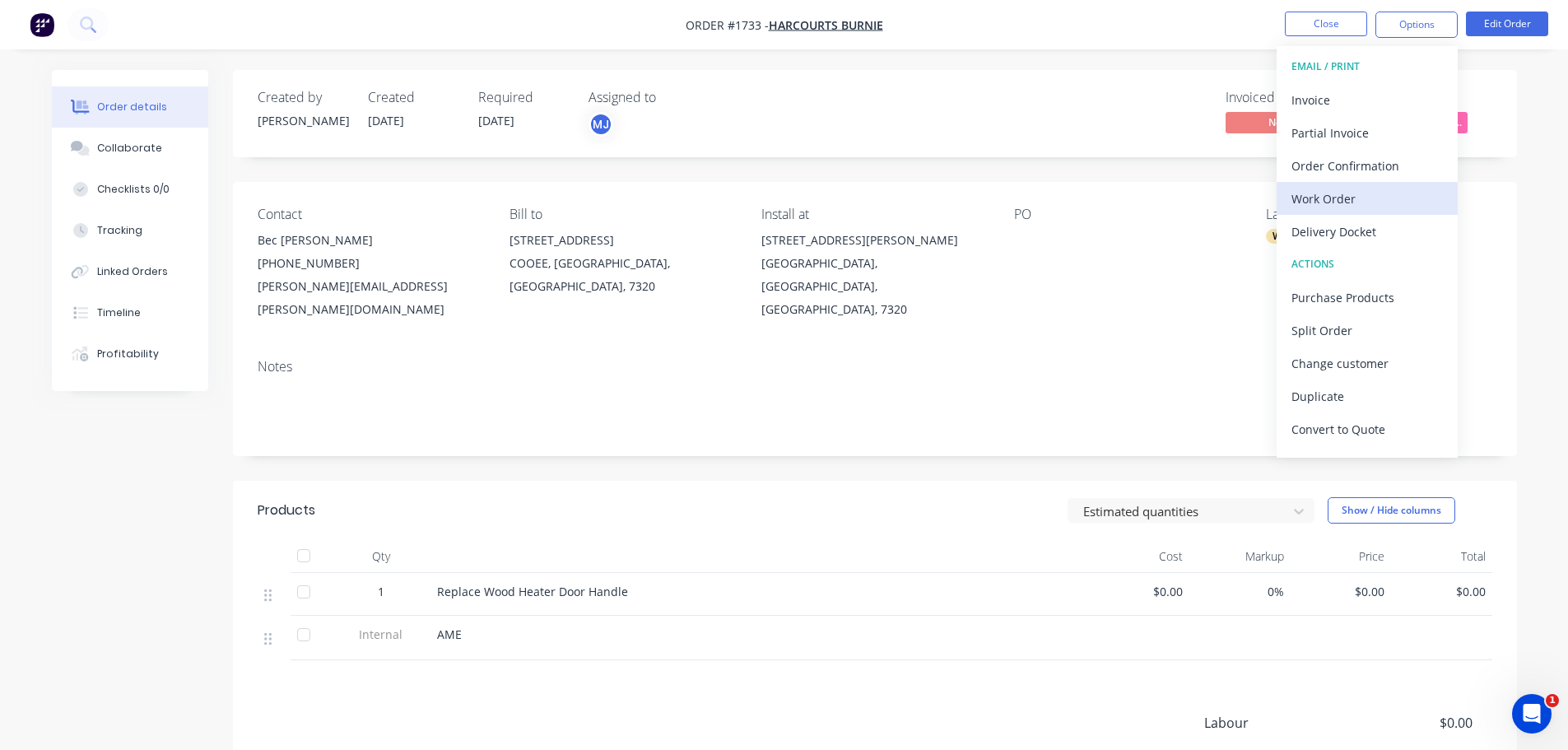
click at [1341, 200] on div "Work Order" at bounding box center [1366, 199] width 151 height 24
click at [1311, 200] on div "Custom" at bounding box center [1366, 199] width 151 height 24
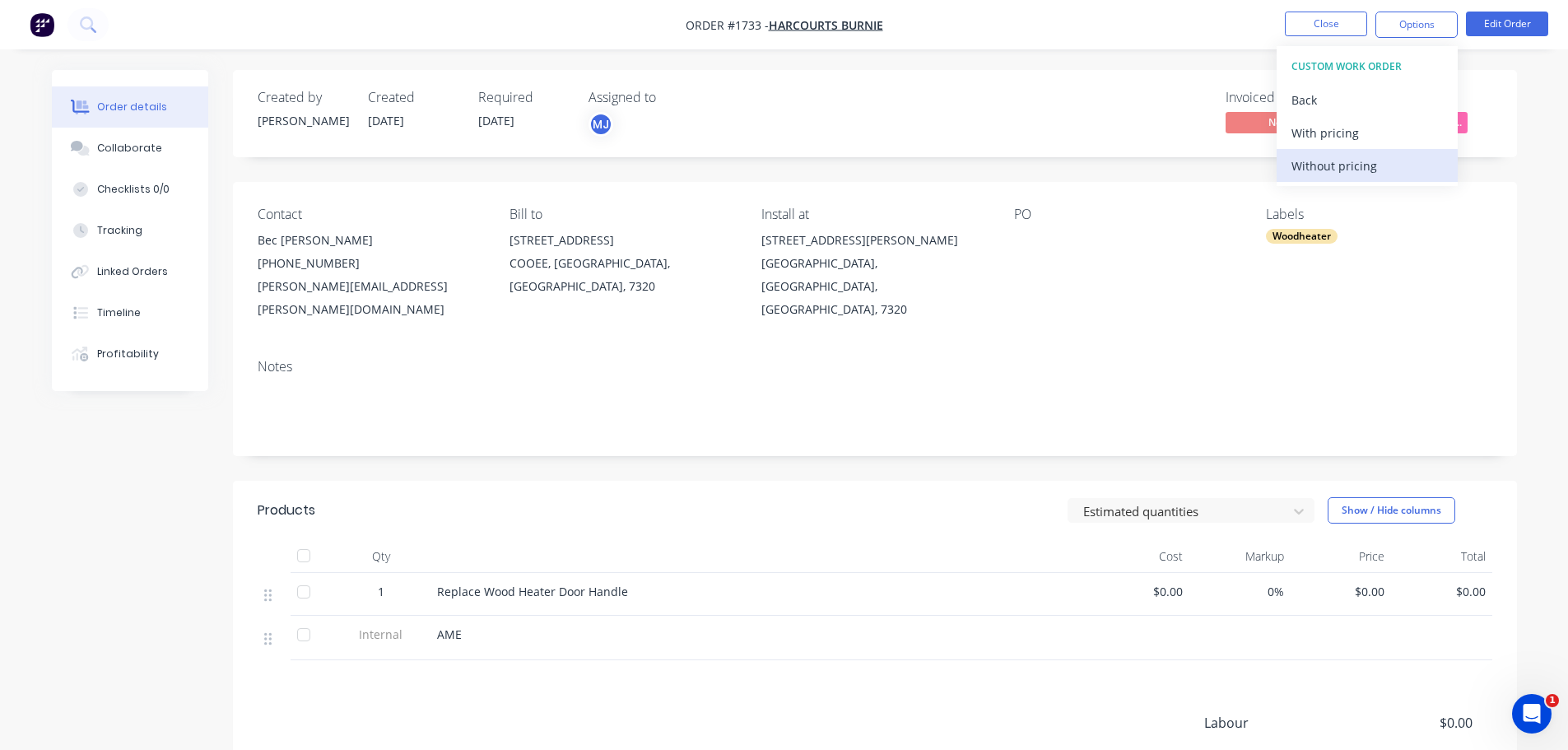
click at [1324, 172] on div "Without pricing" at bounding box center [1366, 166] width 151 height 24
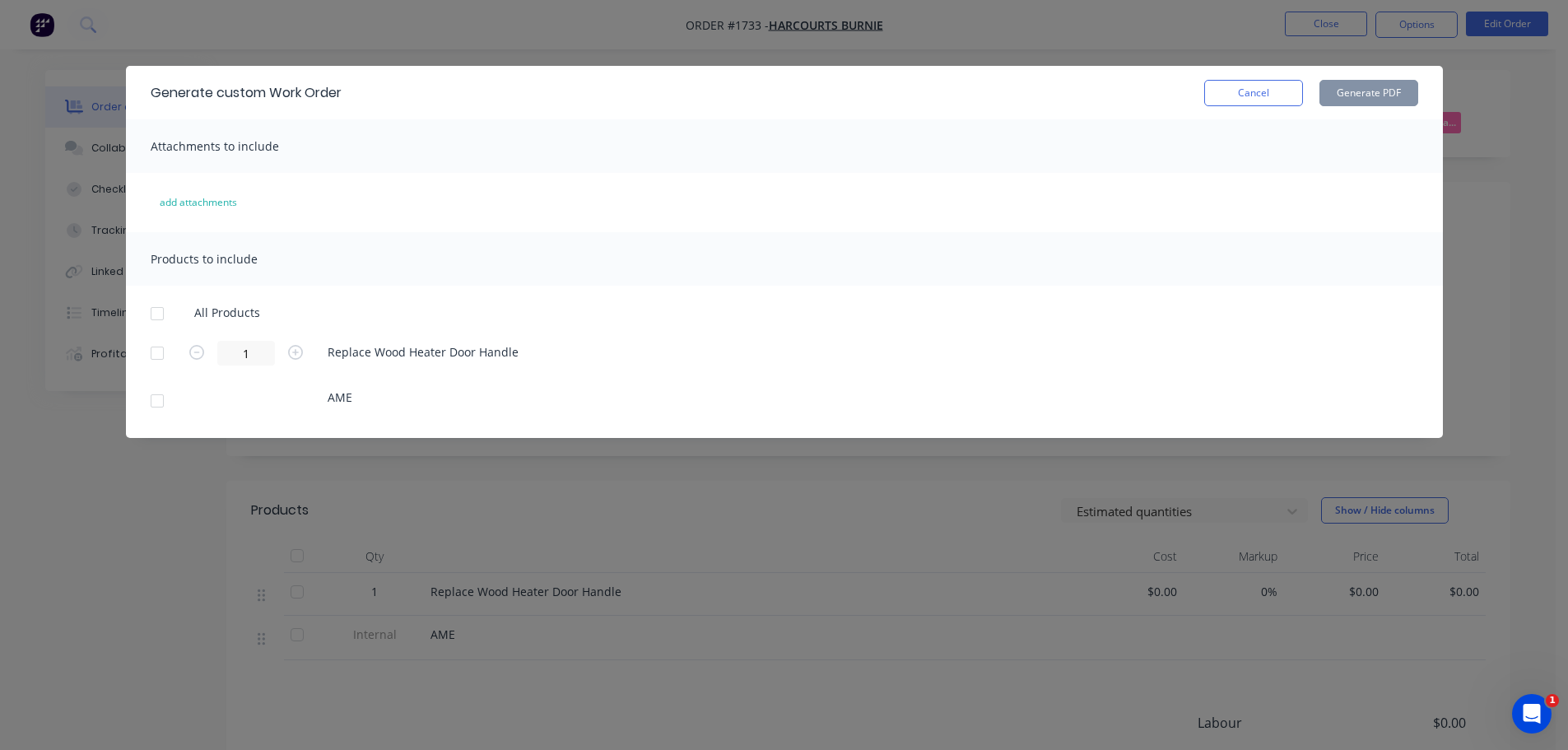
click at [154, 317] on div at bounding box center [157, 313] width 33 height 33
click at [154, 399] on div at bounding box center [157, 401] width 33 height 33
click at [1392, 98] on button "Generate PDF" at bounding box center [1368, 93] width 98 height 26
click at [1302, 98] on button "Cancel" at bounding box center [1254, 93] width 98 height 26
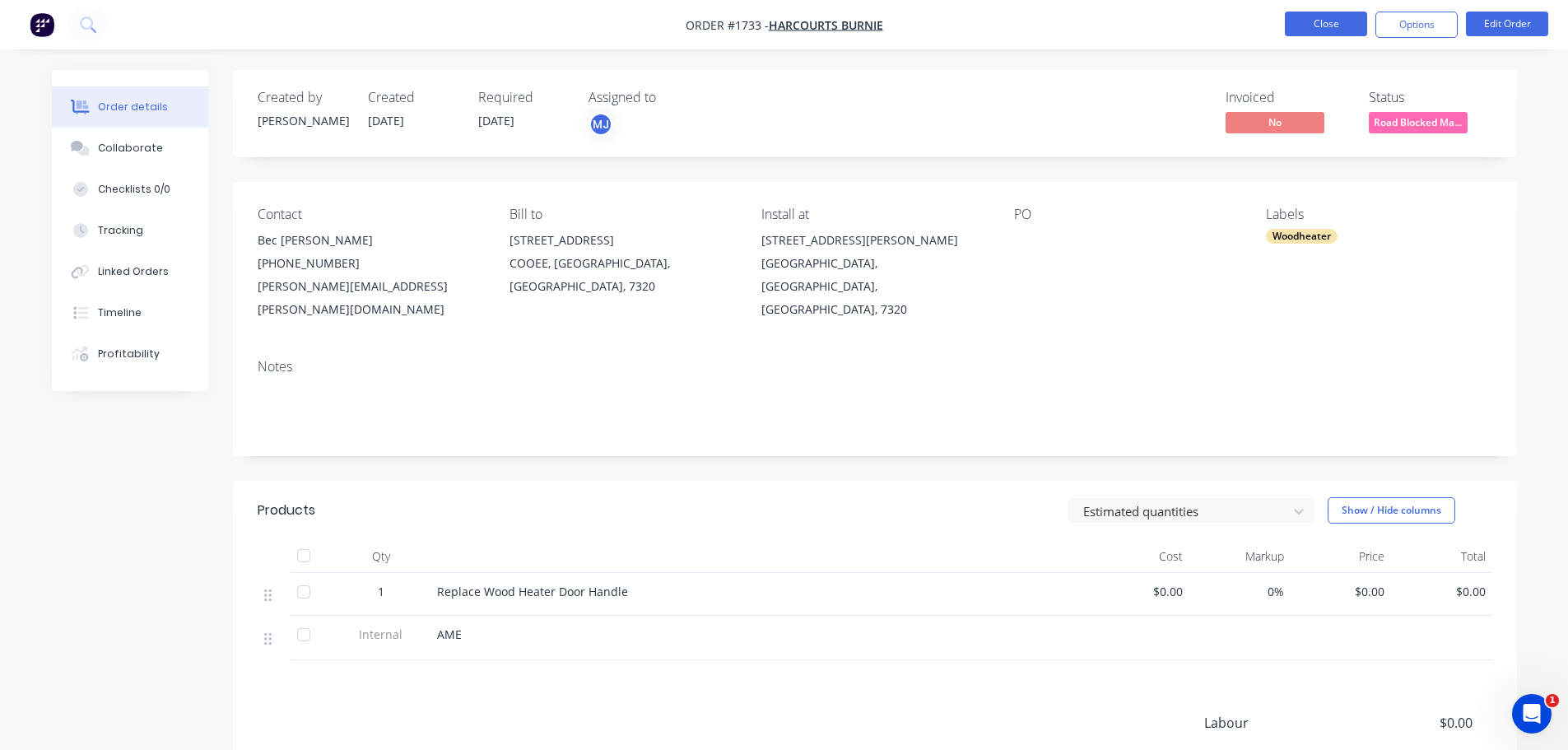
click at [1315, 31] on button "Close" at bounding box center [1326, 24] width 82 height 25
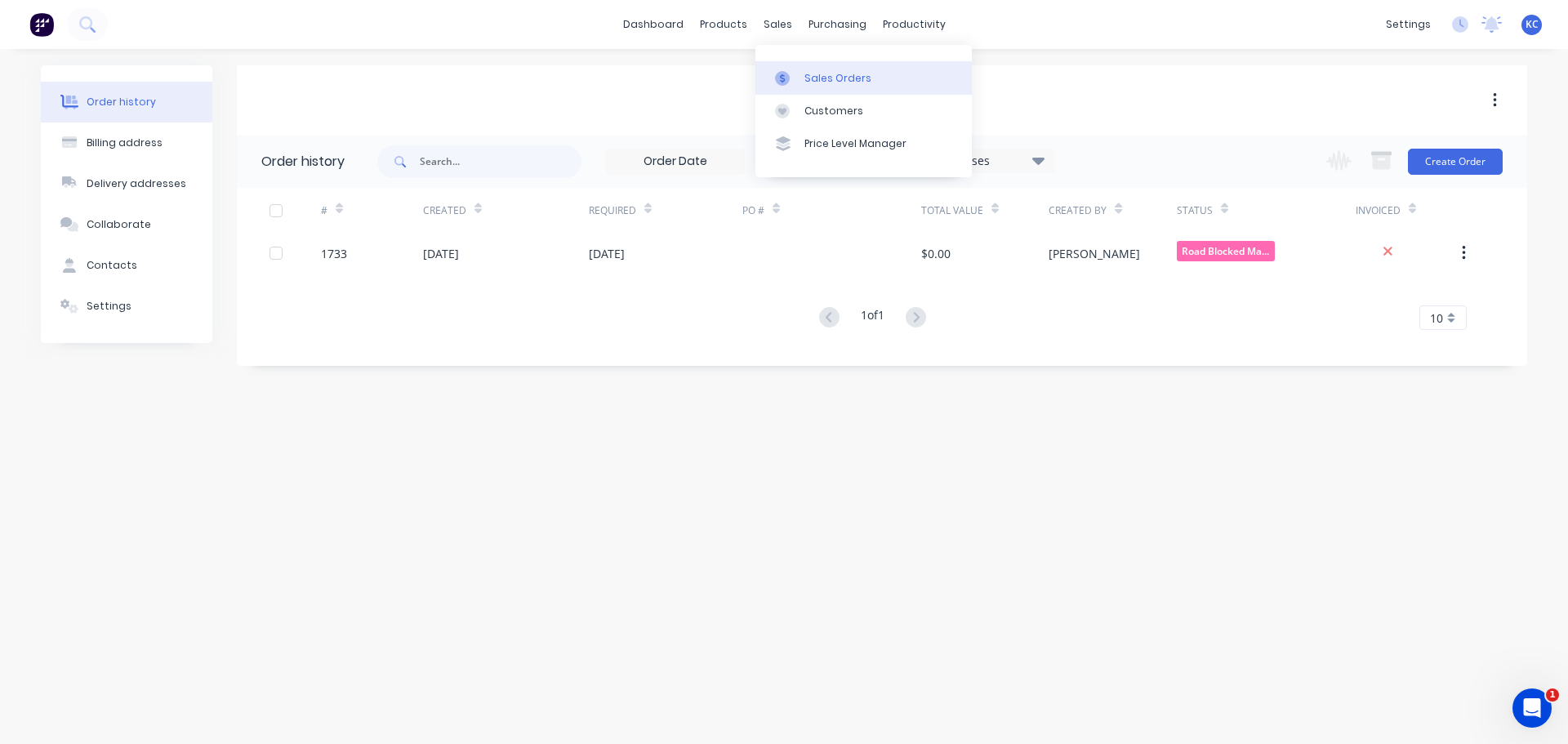
click at [828, 74] on div "Sales Orders" at bounding box center [838, 77] width 67 height 14
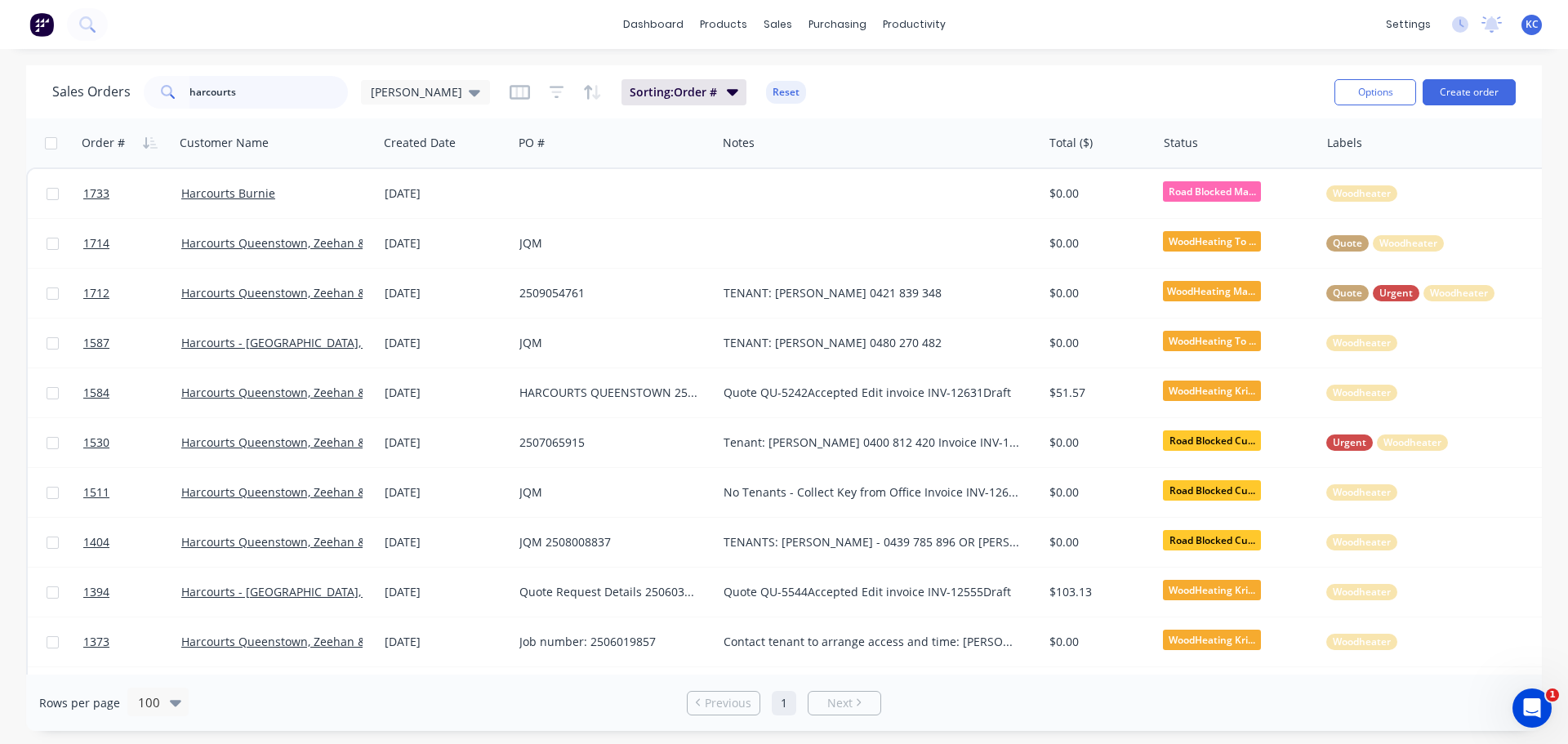
click at [143, 116] on div "Sales Orders harcourts [PERSON_NAME] Sorting: Order # Reset Options Create order" at bounding box center [784, 91] width 1515 height 53
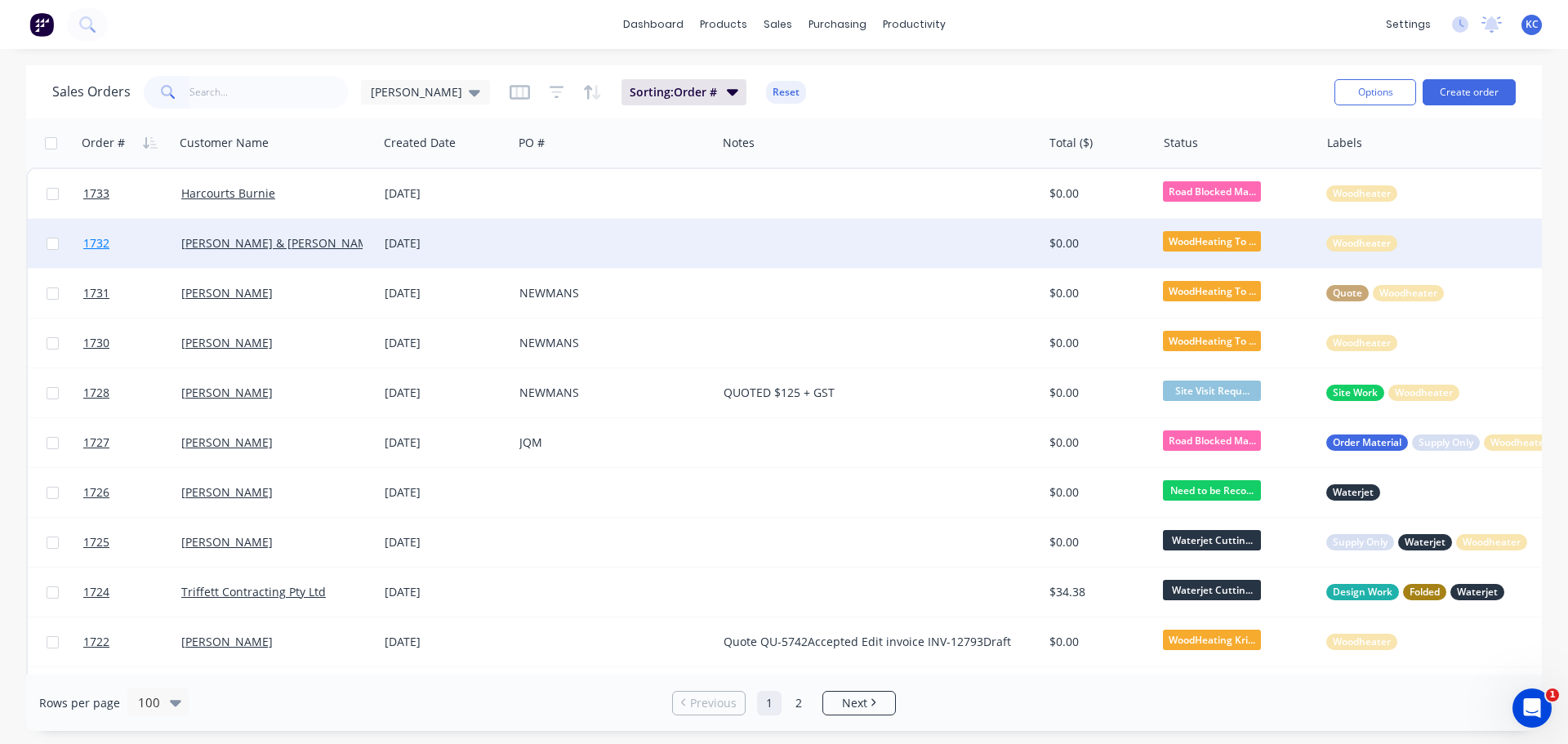
click at [100, 243] on span "1732" at bounding box center [96, 243] width 26 height 16
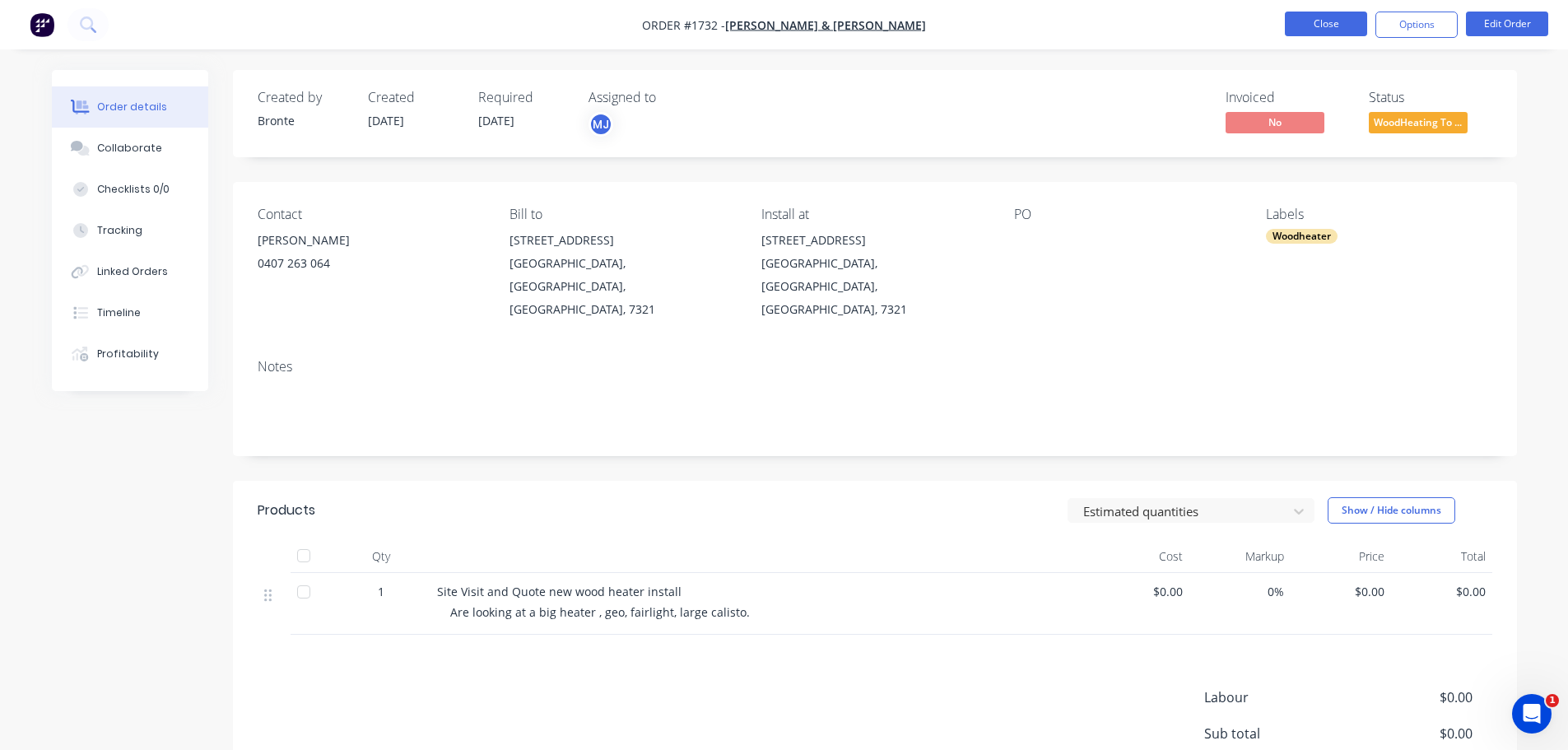
click at [1345, 26] on button "Close" at bounding box center [1326, 24] width 82 height 25
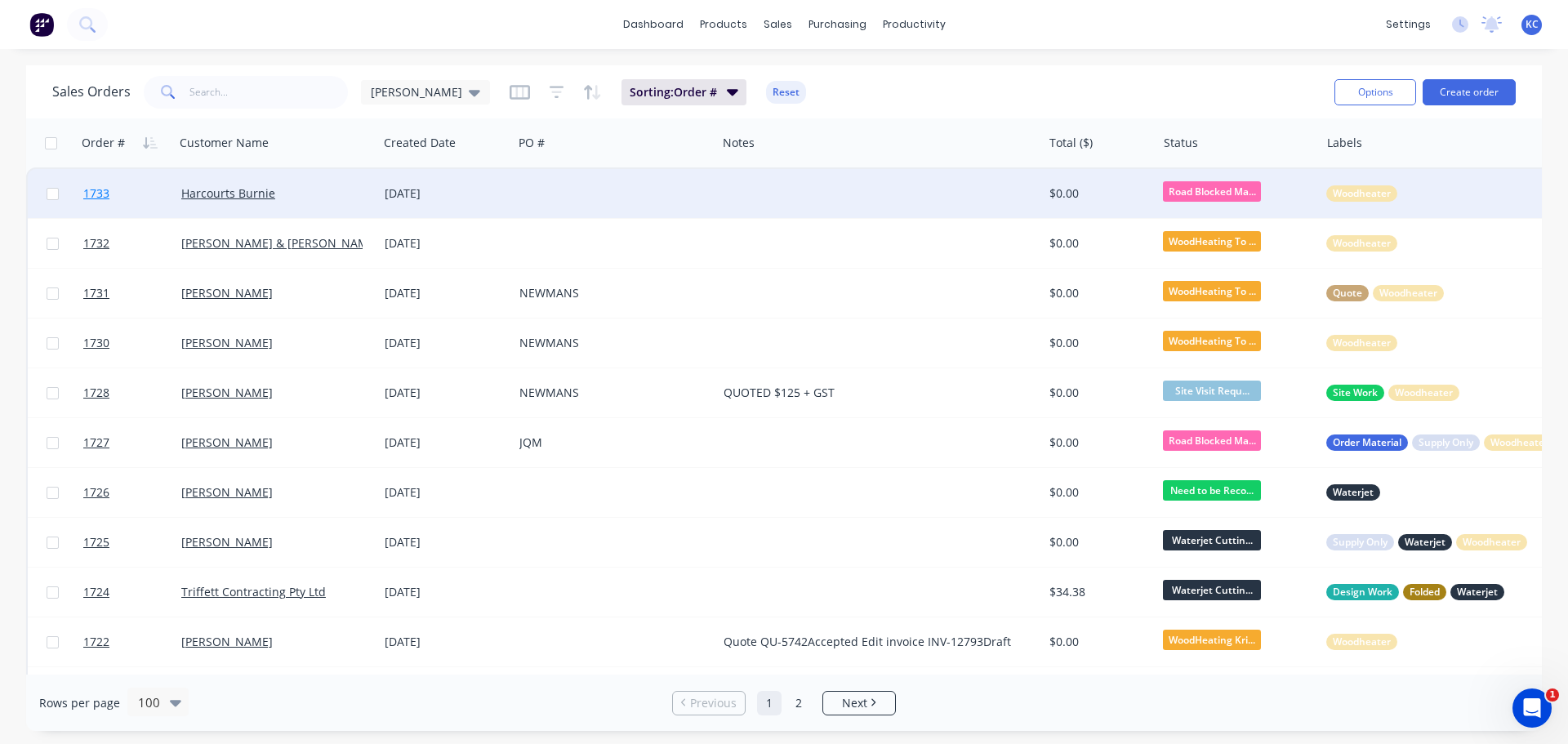
click at [103, 191] on span "1733" at bounding box center [96, 193] width 26 height 16
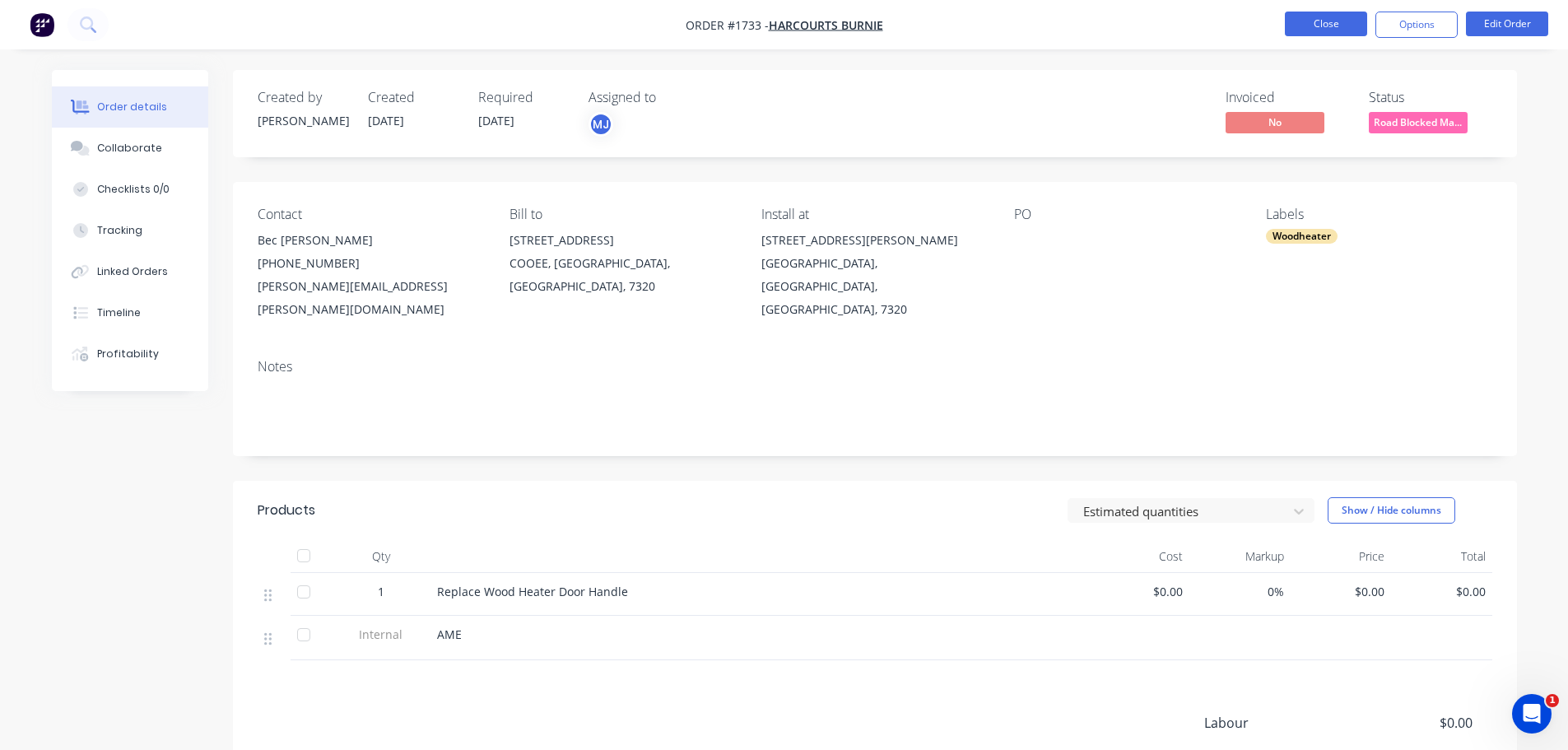
click at [1299, 25] on button "Close" at bounding box center [1326, 24] width 82 height 25
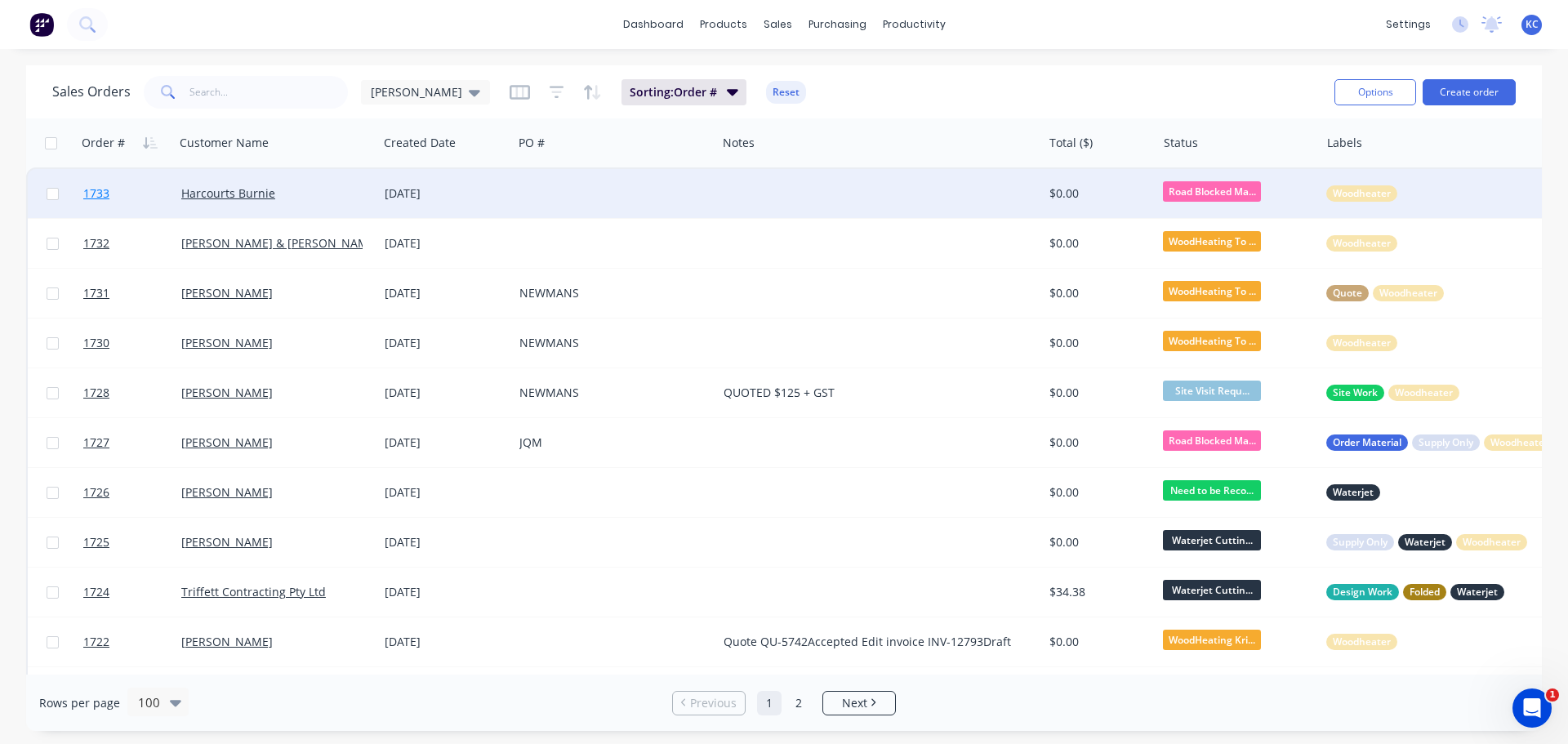
click at [103, 188] on span "1733" at bounding box center [96, 193] width 26 height 16
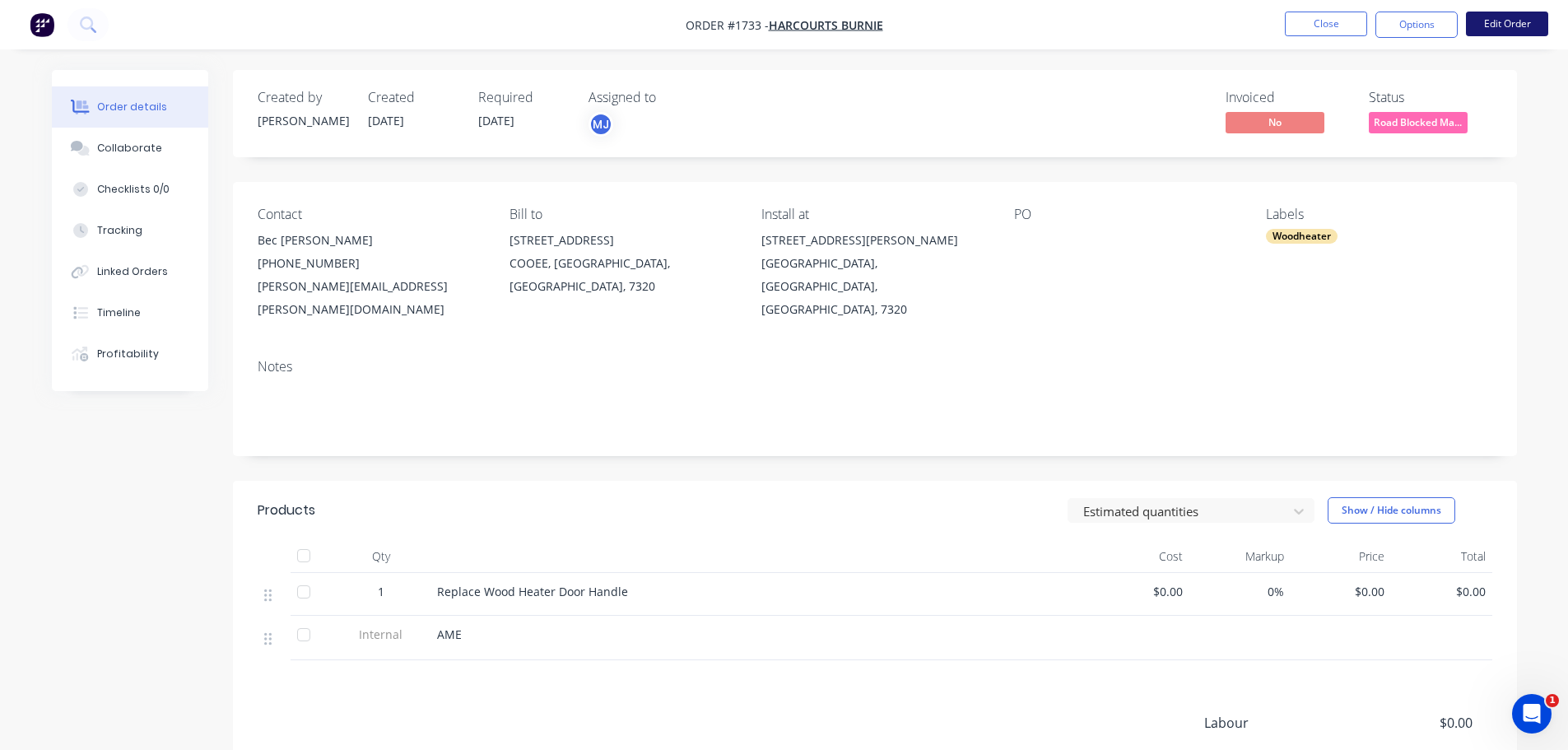
click at [1496, 23] on button "Edit Order" at bounding box center [1506, 24] width 82 height 25
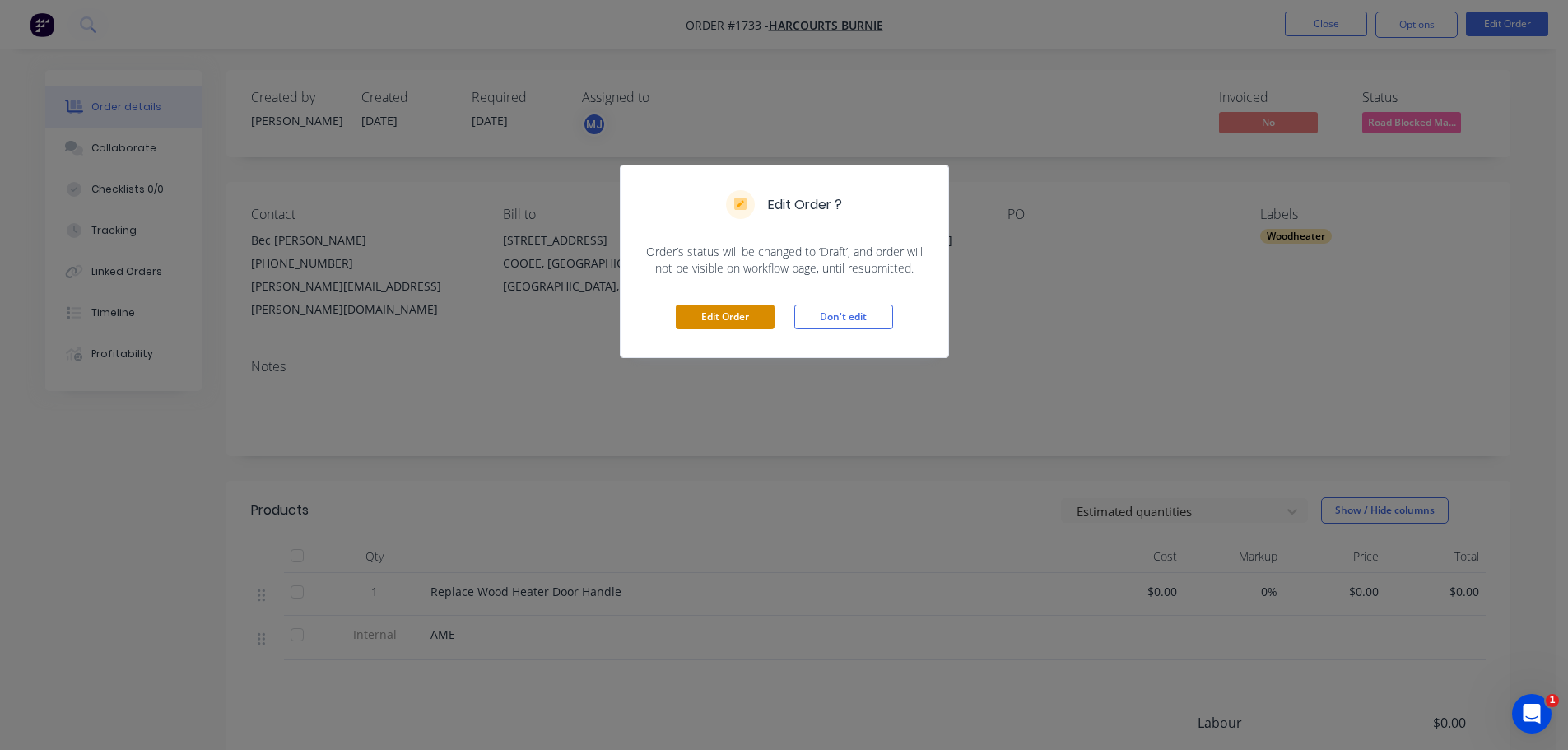
click at [700, 319] on button "Edit Order" at bounding box center [725, 317] width 98 height 25
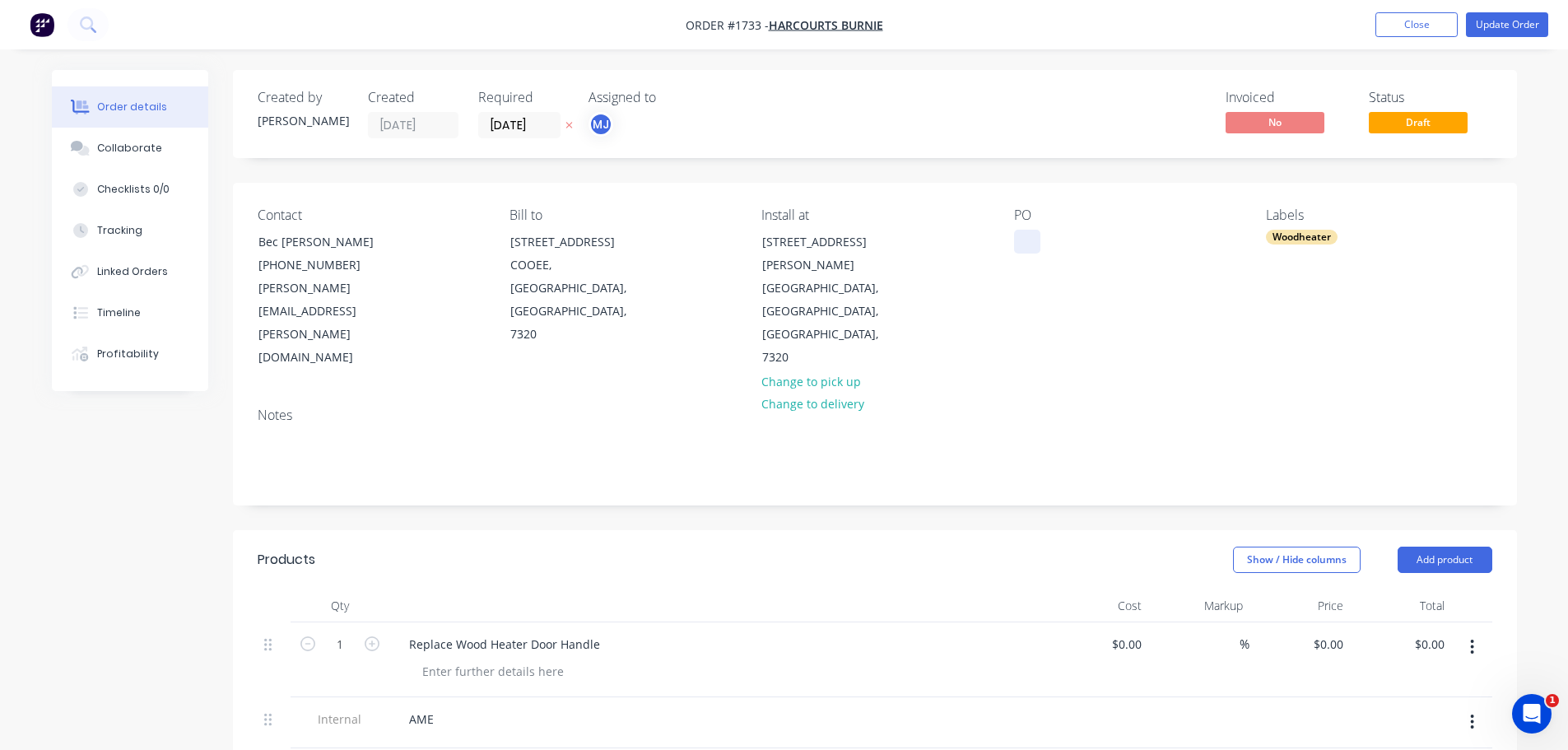
click at [1030, 237] on div at bounding box center [1027, 241] width 26 height 24
click at [1494, 26] on button "Update Order" at bounding box center [1506, 25] width 82 height 25
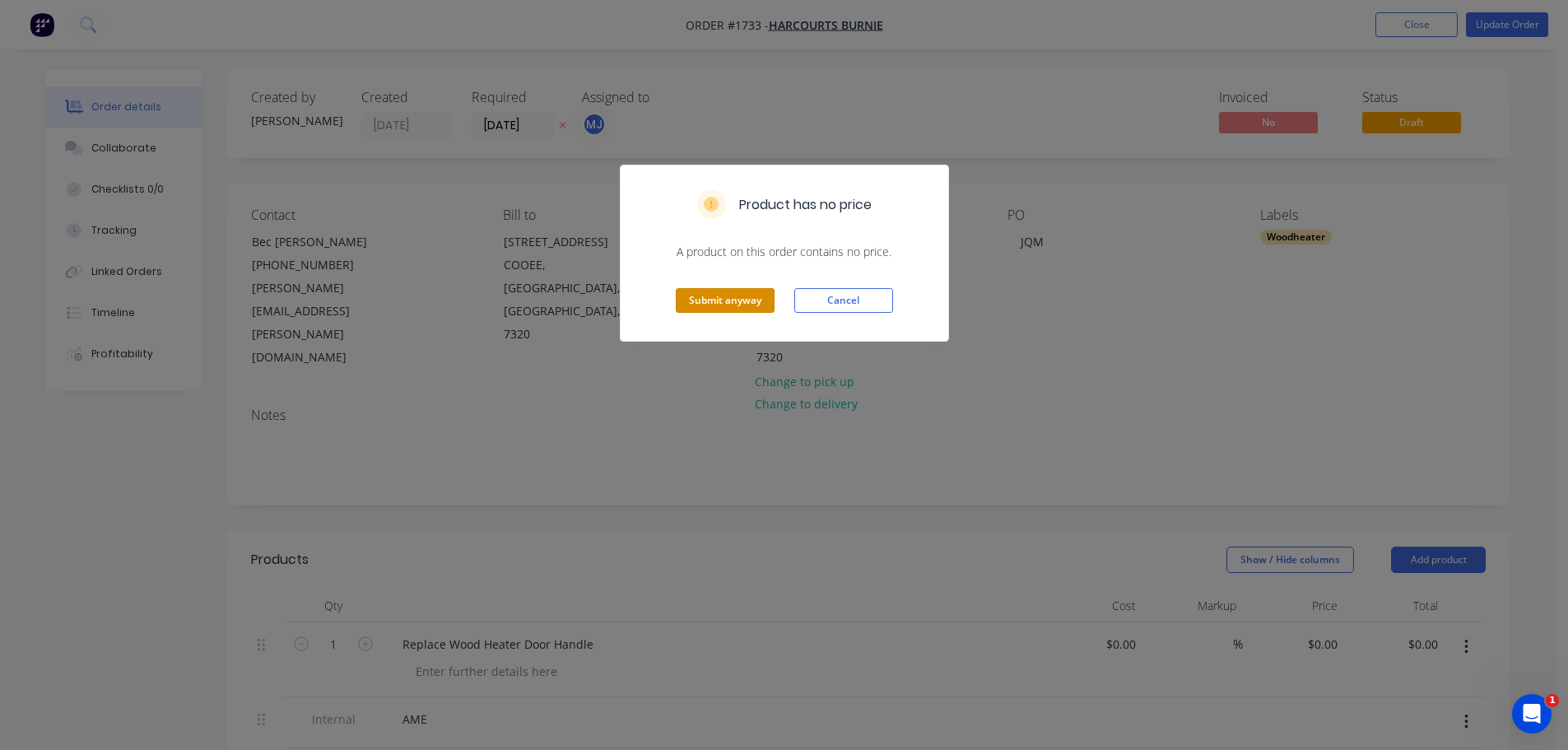
click at [717, 308] on button "Submit anyway" at bounding box center [725, 301] width 98 height 25
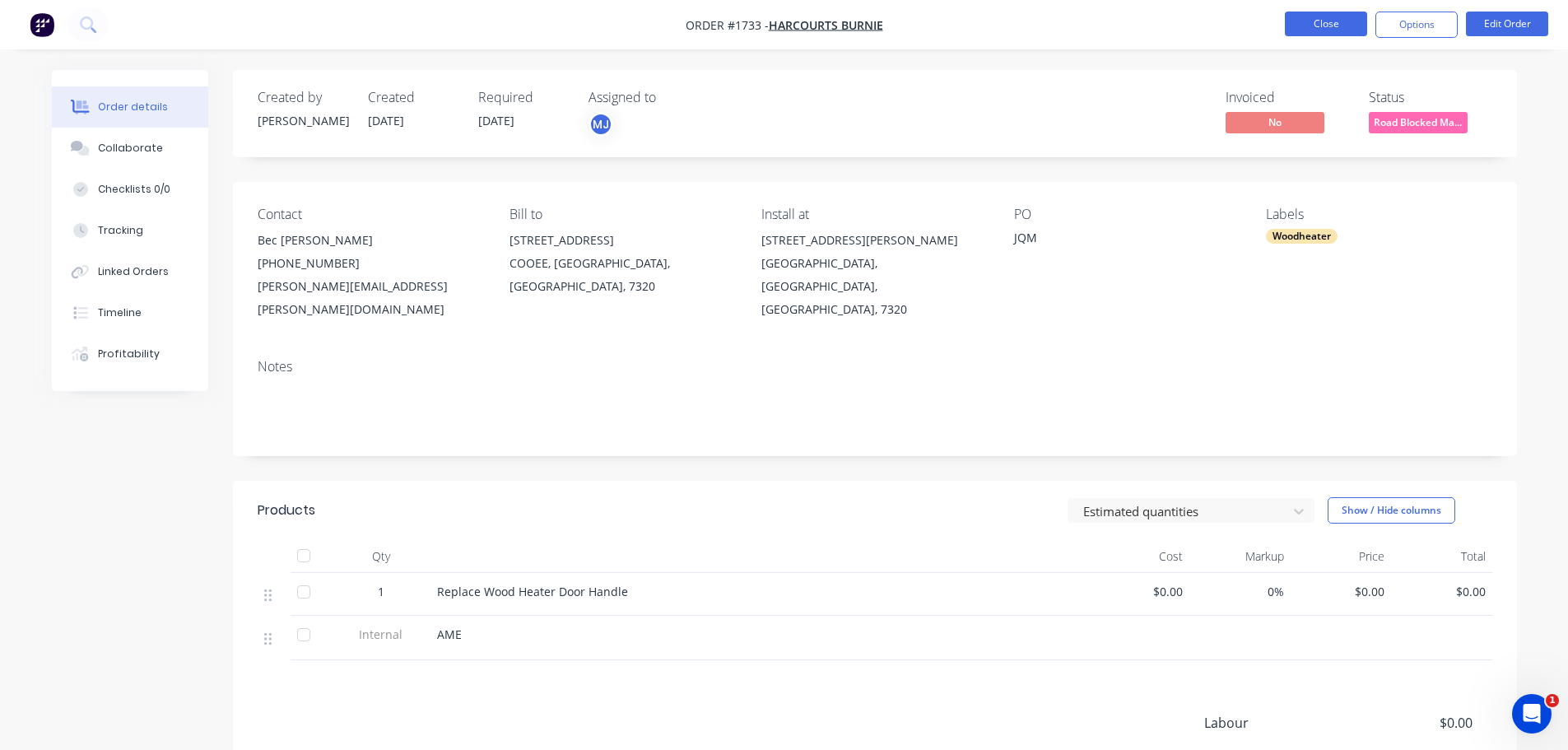
click at [1327, 20] on button "Close" at bounding box center [1326, 24] width 82 height 25
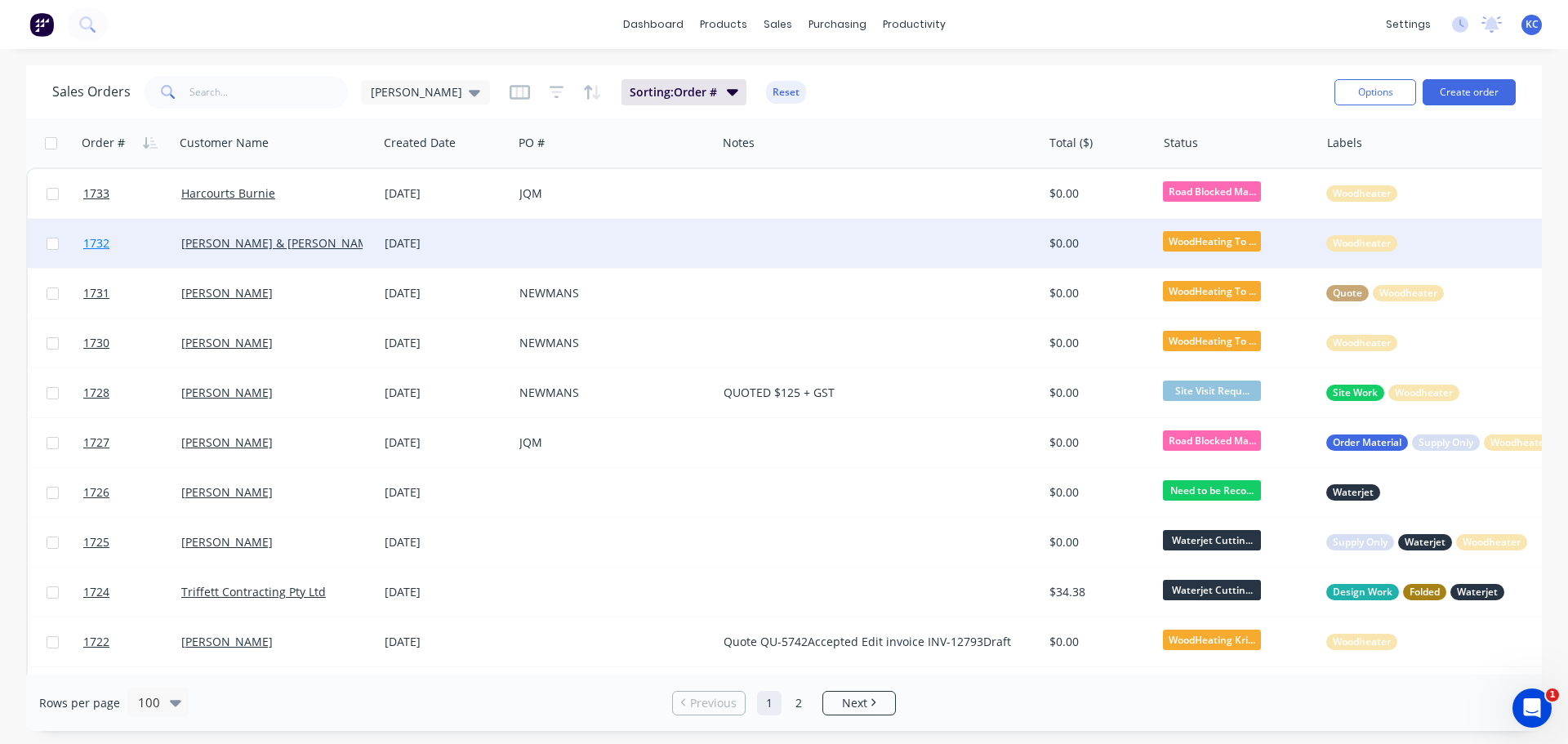
click at [99, 243] on span "1732" at bounding box center [96, 243] width 26 height 16
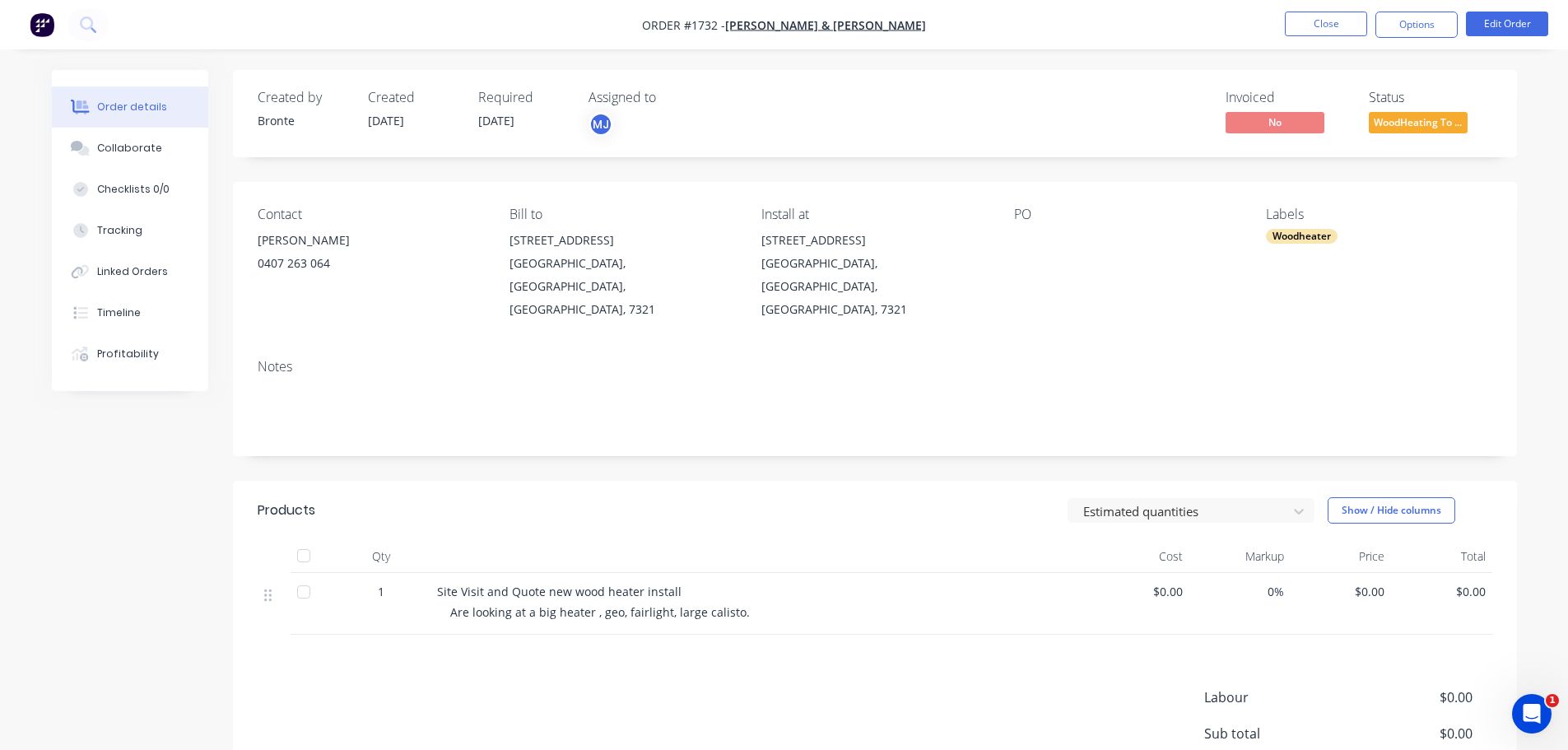
click at [1027, 251] on div at bounding box center [1117, 240] width 205 height 23
click at [1506, 26] on button "Edit Order" at bounding box center [1506, 24] width 82 height 25
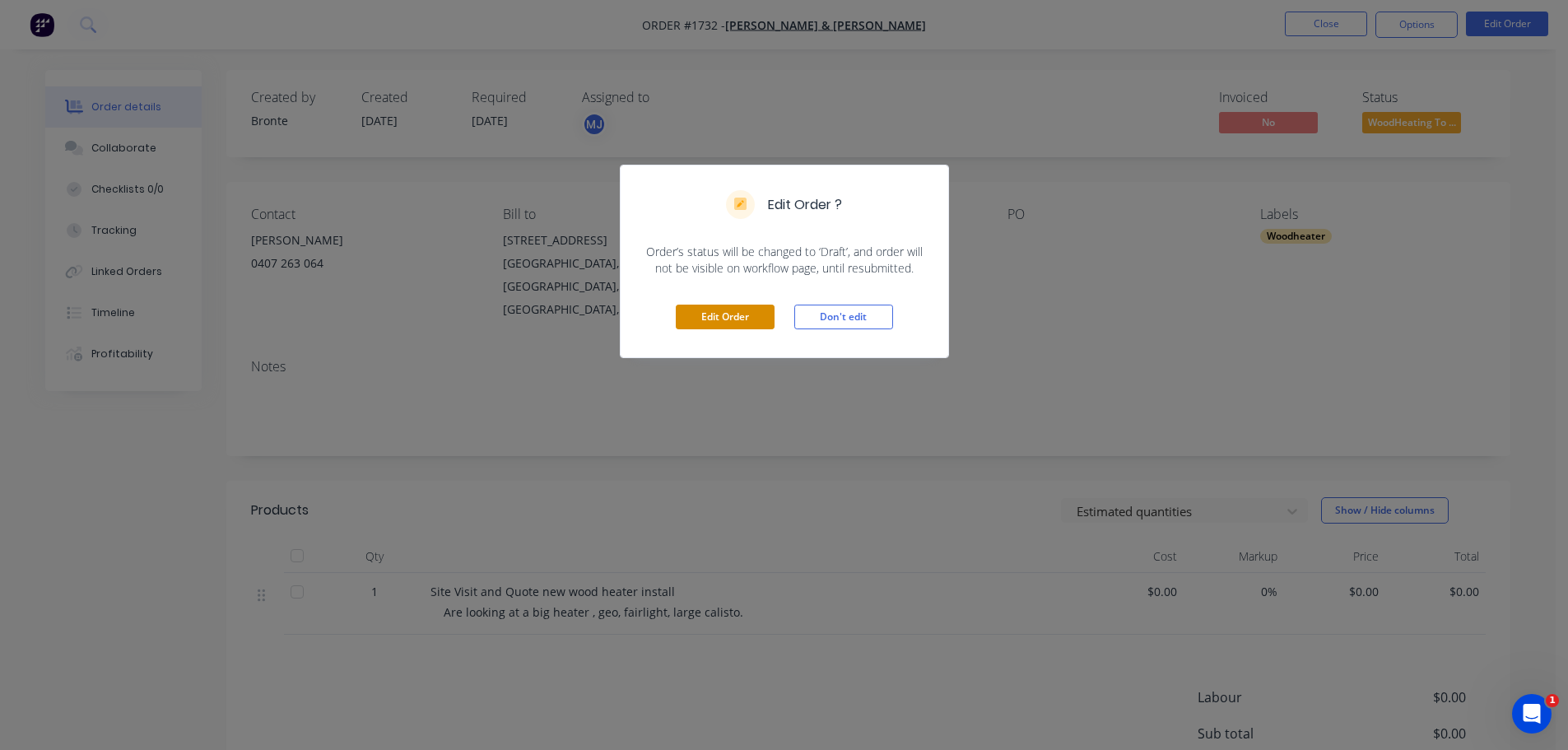
click at [737, 312] on button "Edit Order" at bounding box center [725, 317] width 98 height 25
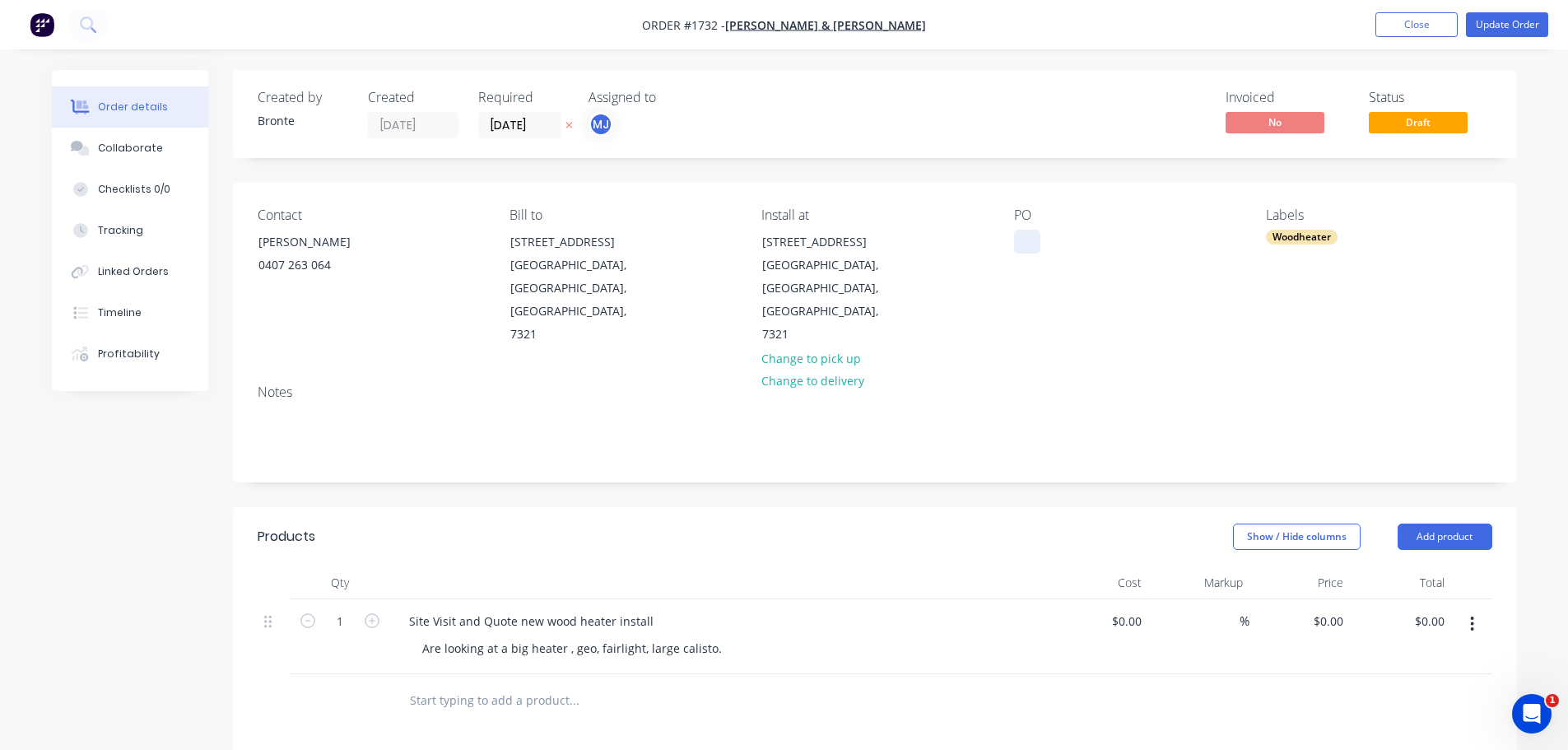
click at [1029, 244] on div at bounding box center [1027, 241] width 26 height 24
click at [1500, 23] on button "Update Order" at bounding box center [1506, 25] width 82 height 25
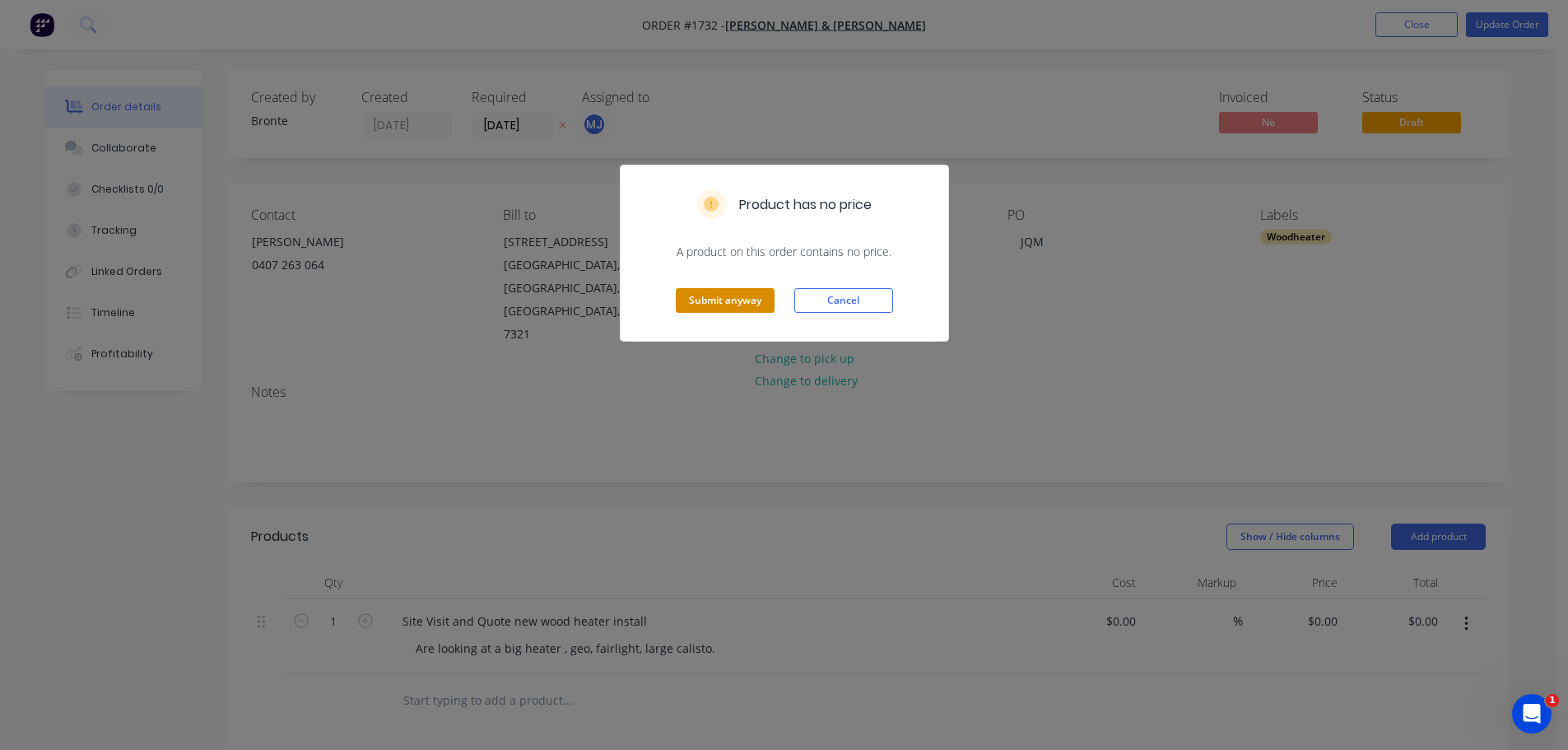
click at [751, 299] on button "Submit anyway" at bounding box center [725, 301] width 98 height 25
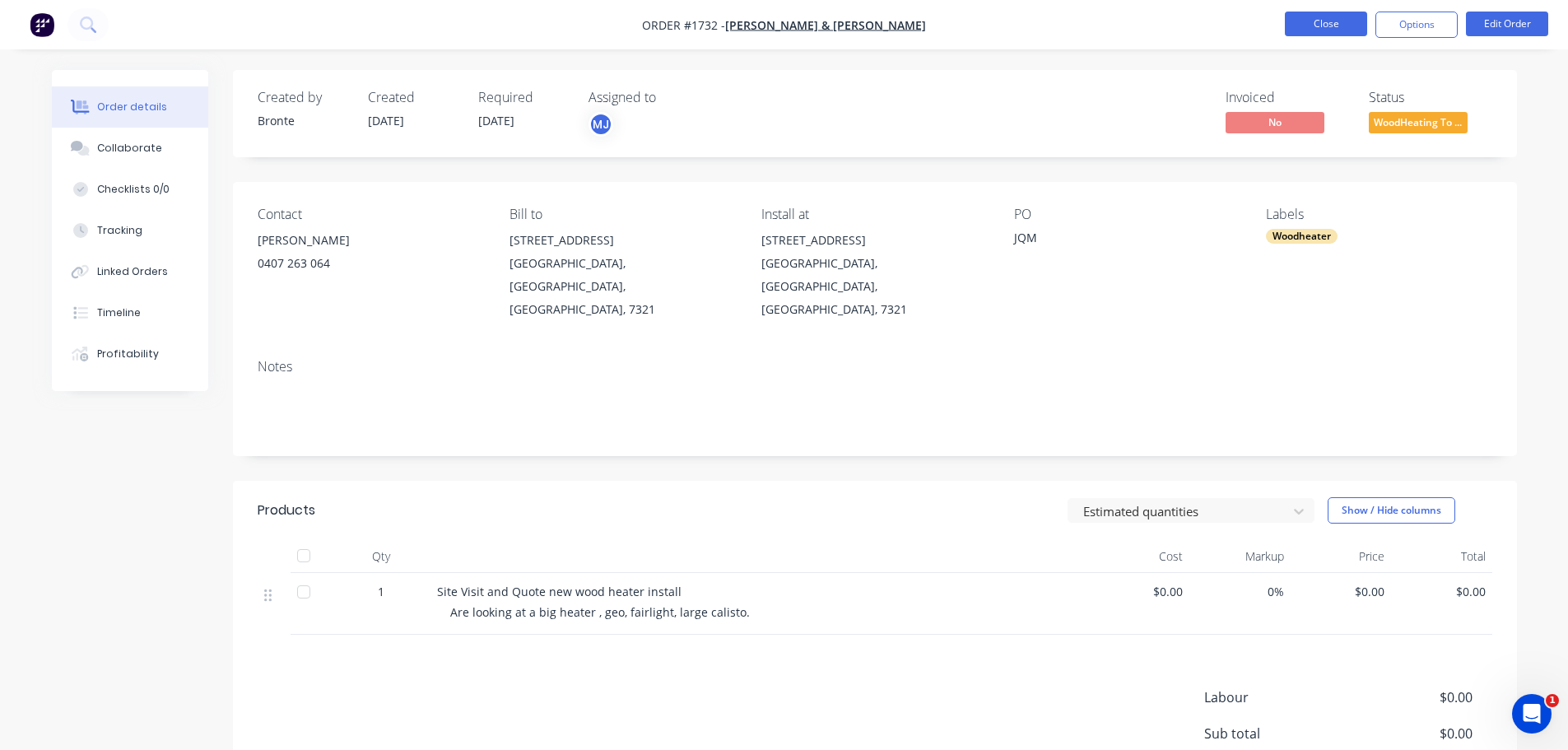
click at [1331, 18] on button "Close" at bounding box center [1326, 24] width 82 height 25
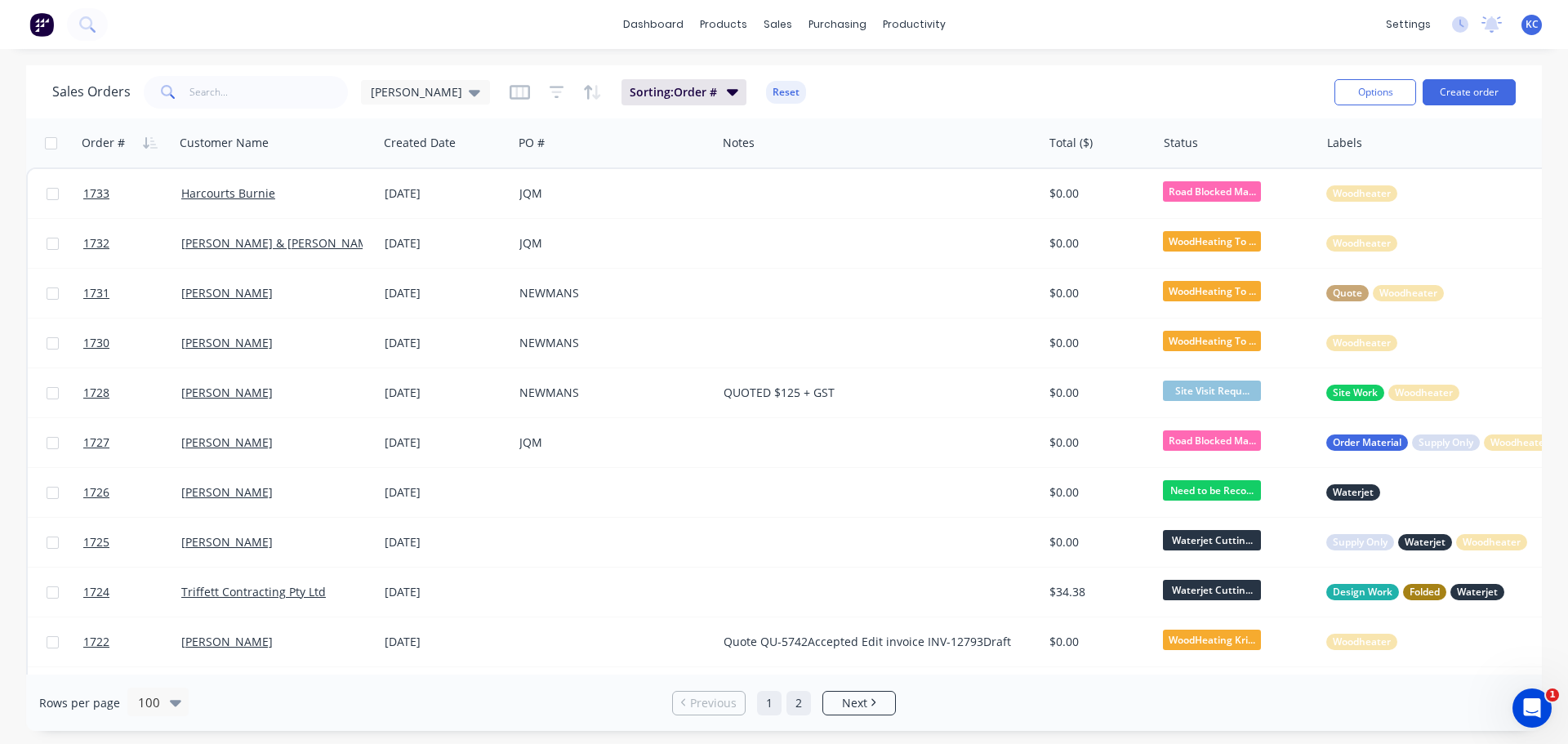
click at [794, 708] on link "2" at bounding box center [799, 703] width 25 height 25
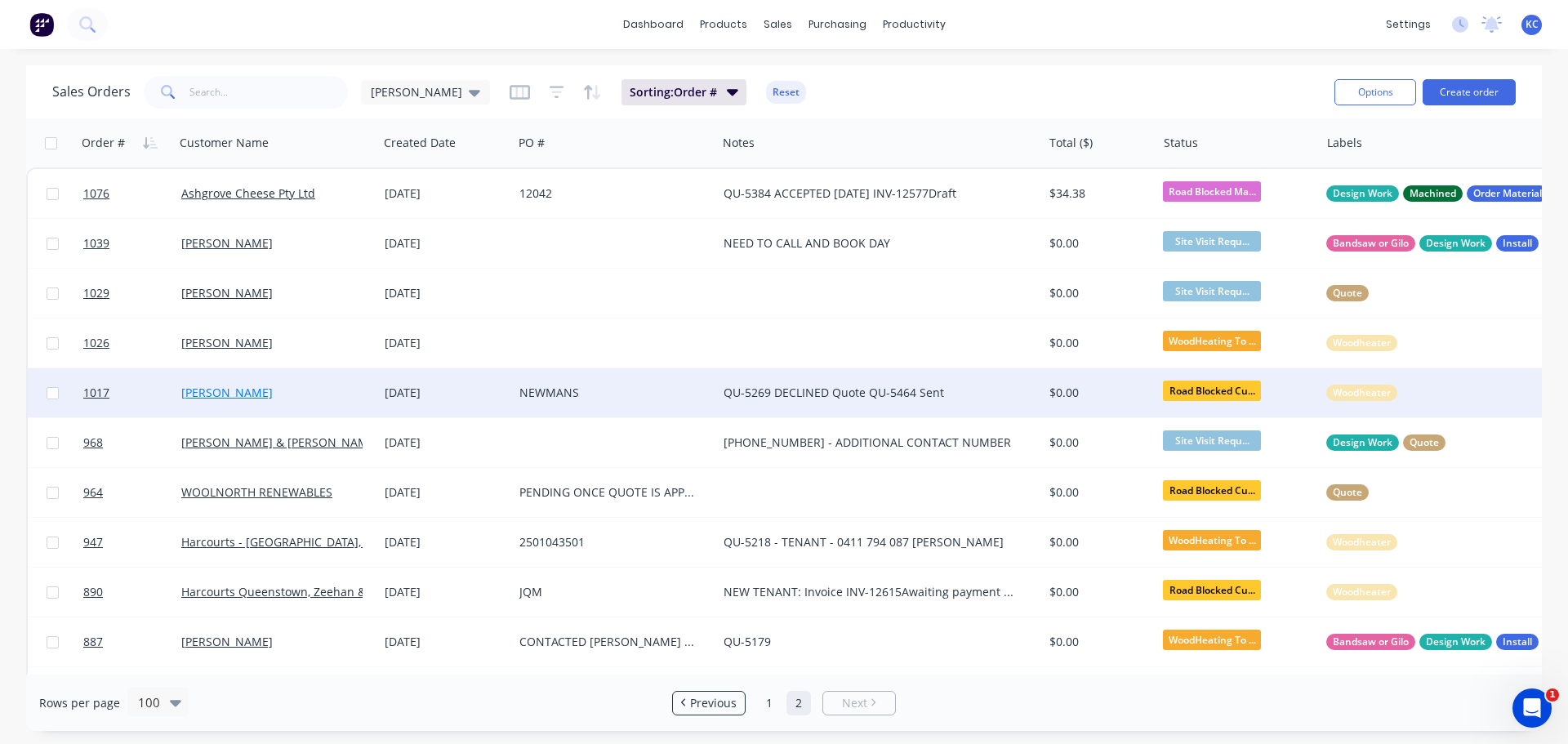
click at [272, 393] on link "[PERSON_NAME]" at bounding box center [228, 392] width 92 height 15
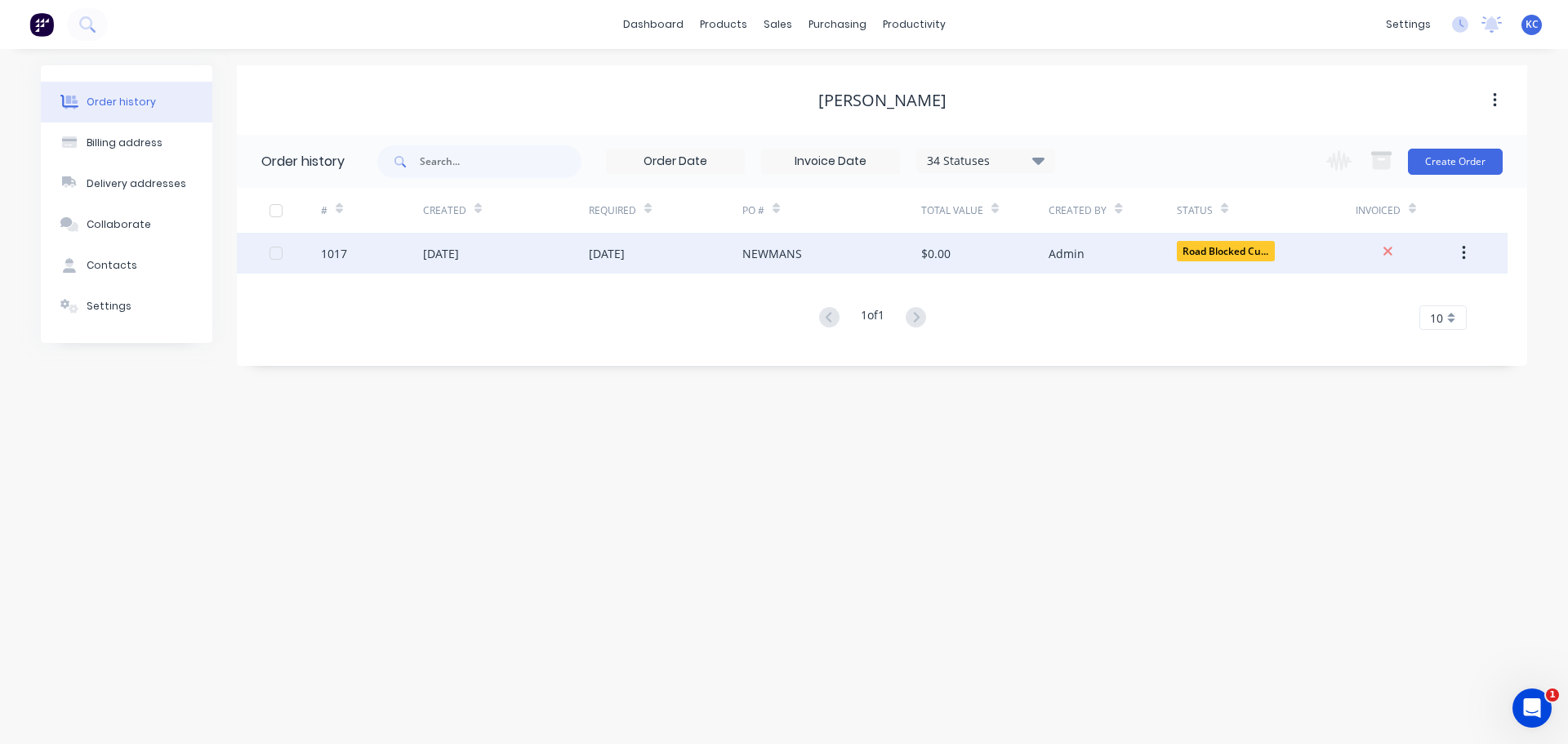
click at [334, 241] on div "1017" at bounding box center [371, 252] width 102 height 41
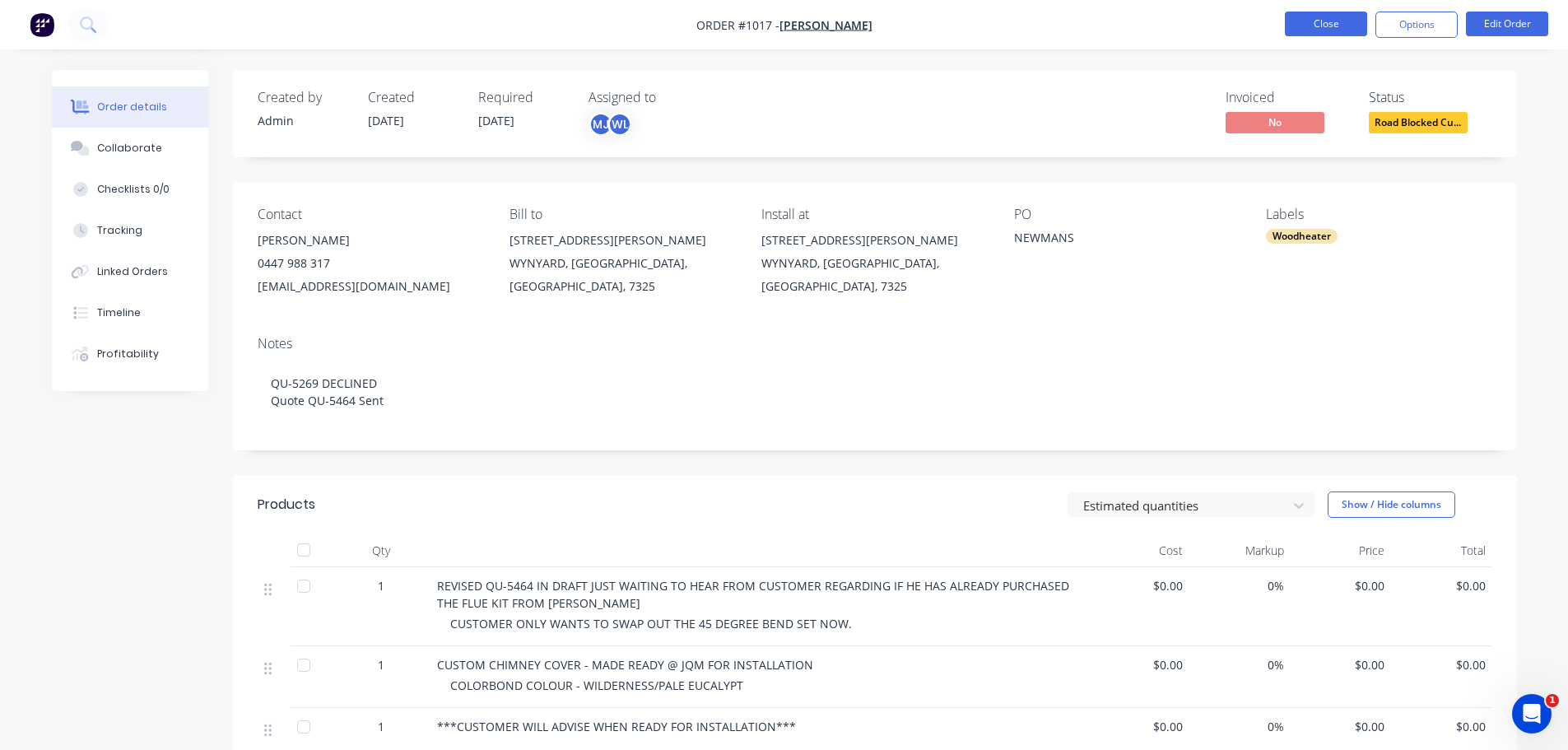
click at [1316, 25] on button "Close" at bounding box center [1326, 24] width 82 height 25
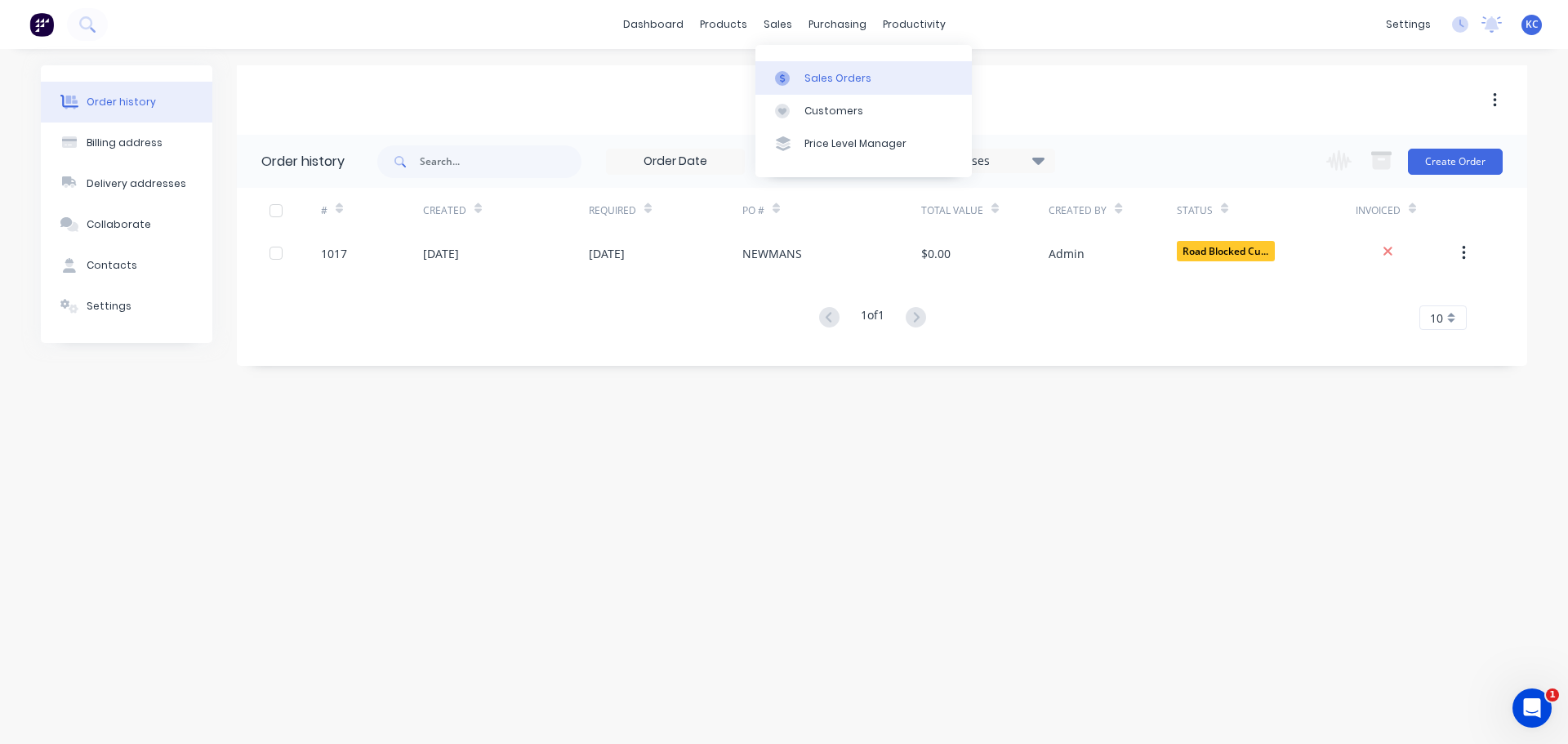
click at [818, 82] on div "Sales Orders" at bounding box center [838, 77] width 67 height 14
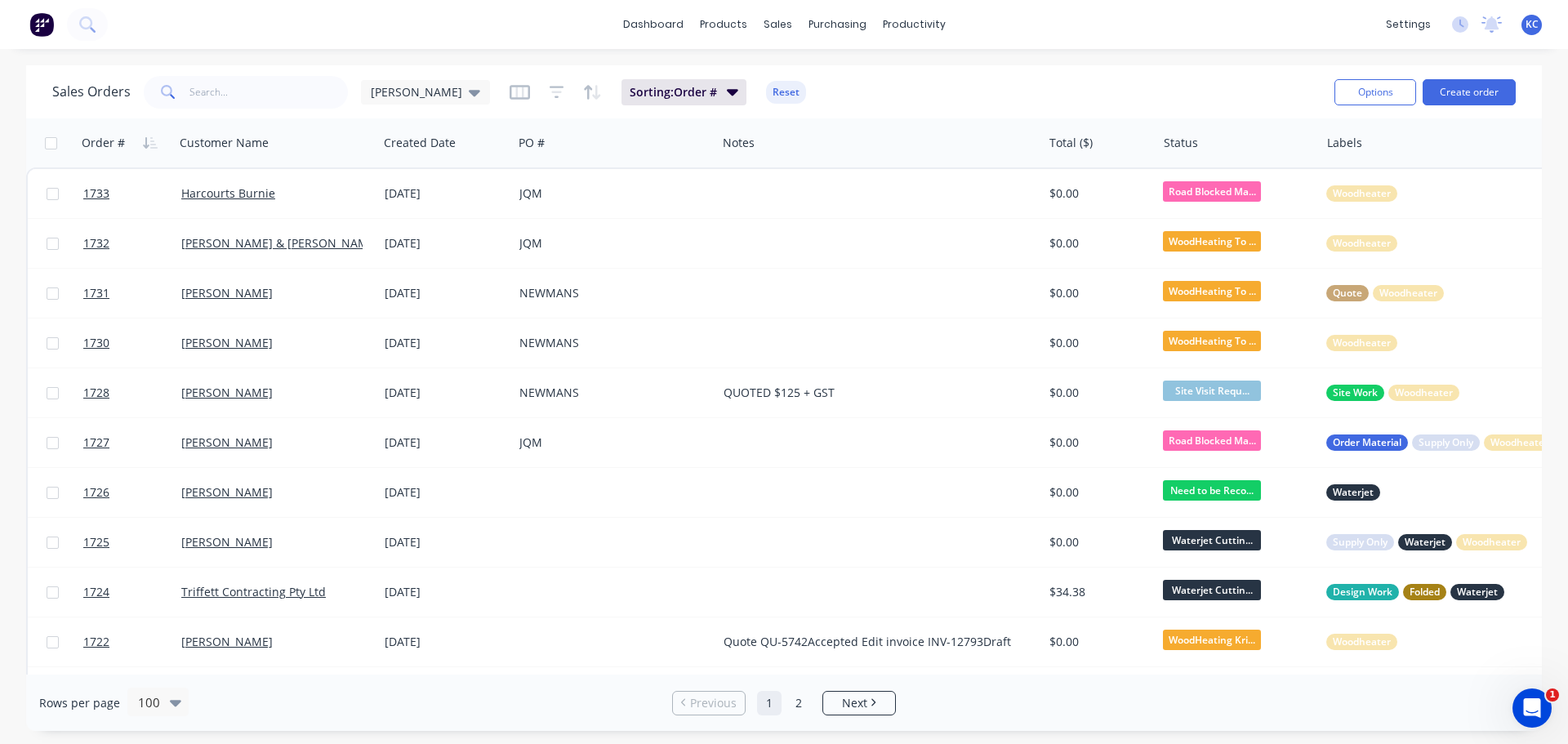
click at [1531, 27] on span "KC" at bounding box center [1533, 24] width 13 height 14
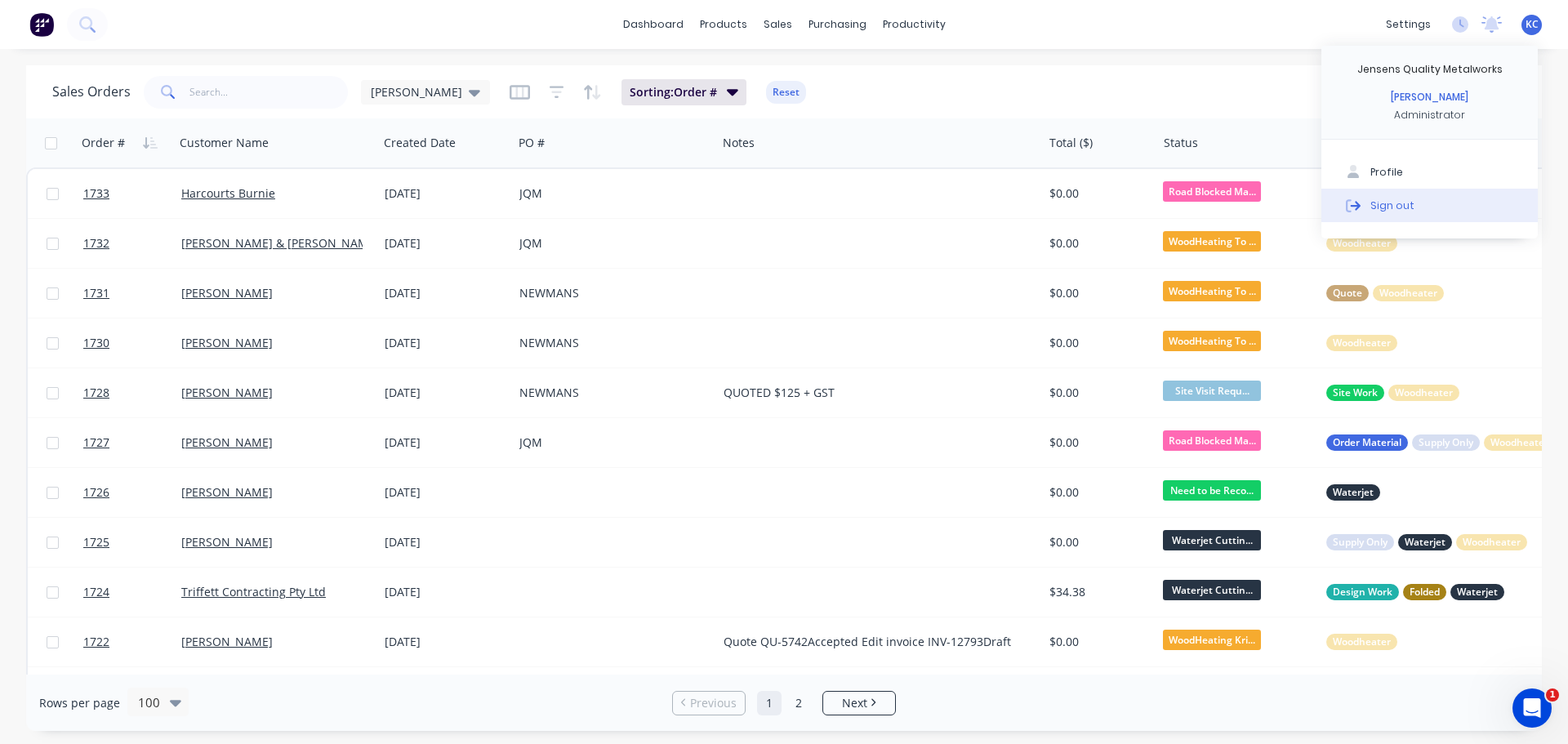
click at [1416, 198] on button "Sign out" at bounding box center [1429, 205] width 216 height 33
